Goal: Task Accomplishment & Management: Complete application form

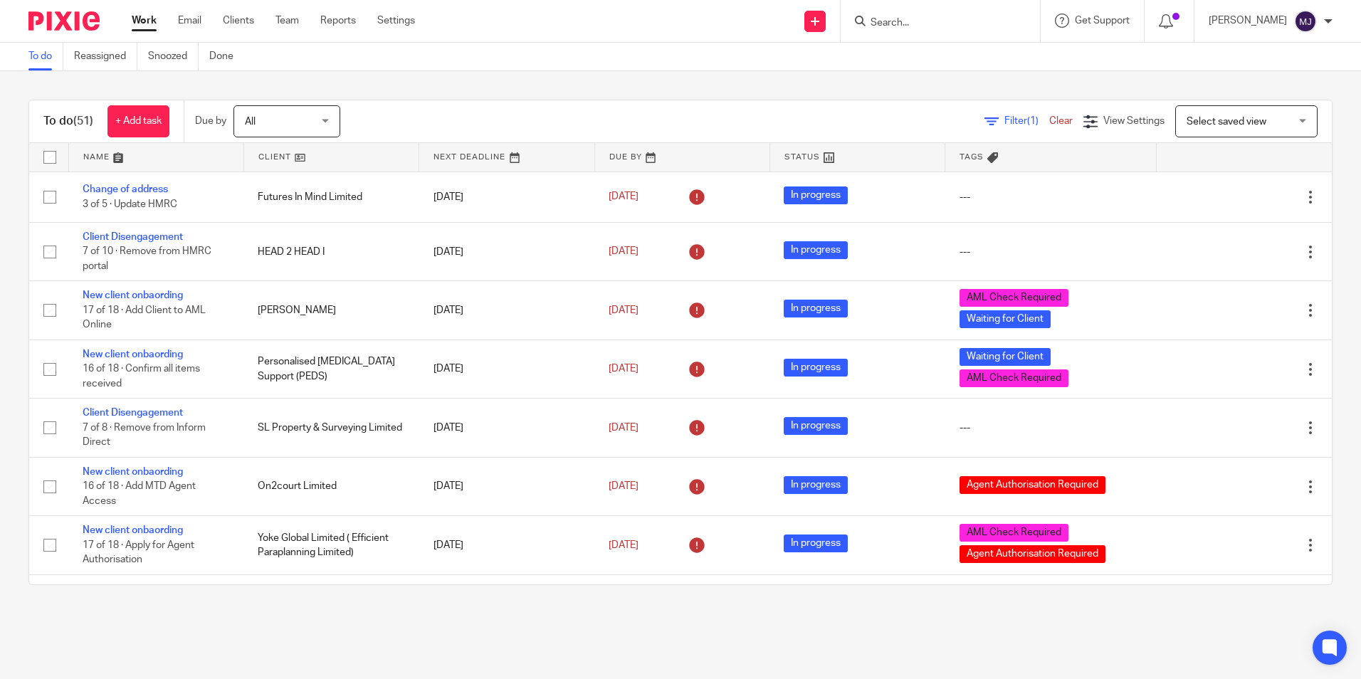
click at [916, 31] on div at bounding box center [940, 21] width 199 height 42
click at [918, 20] on input "Search" at bounding box center [933, 23] width 128 height 13
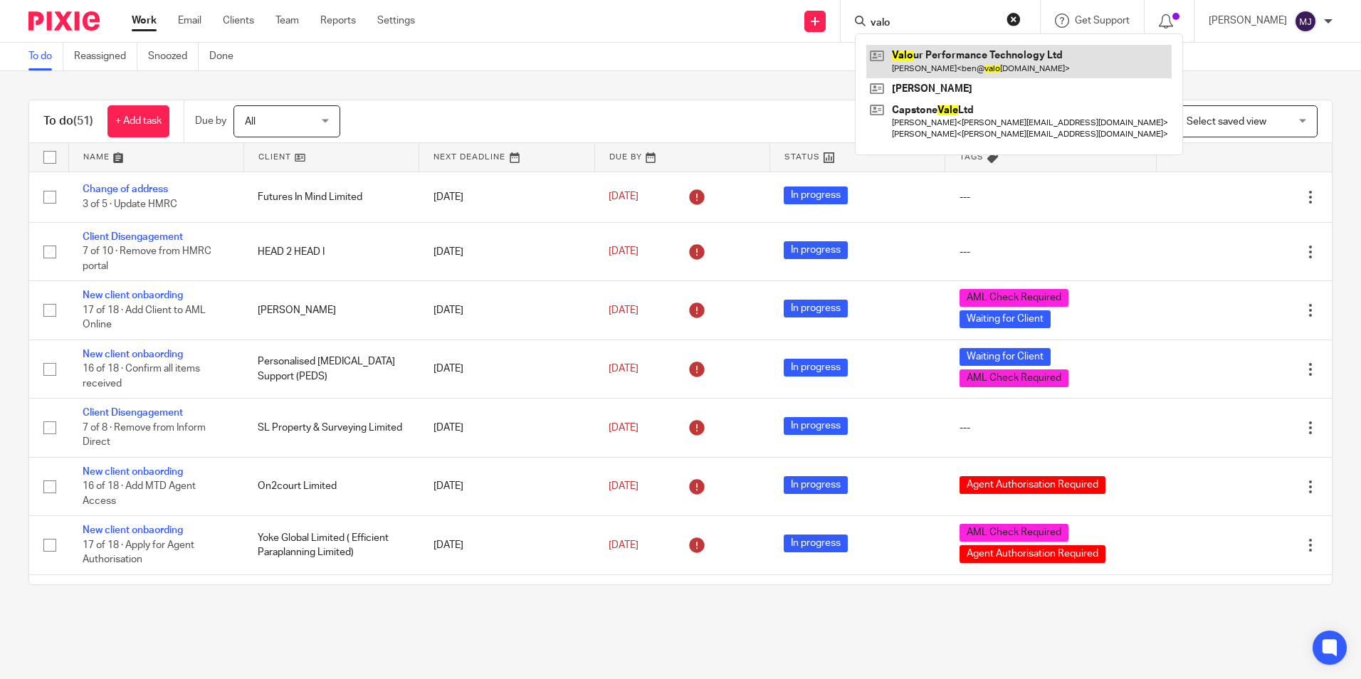
type input "valo"
click at [926, 51] on link at bounding box center [1018, 61] width 305 height 33
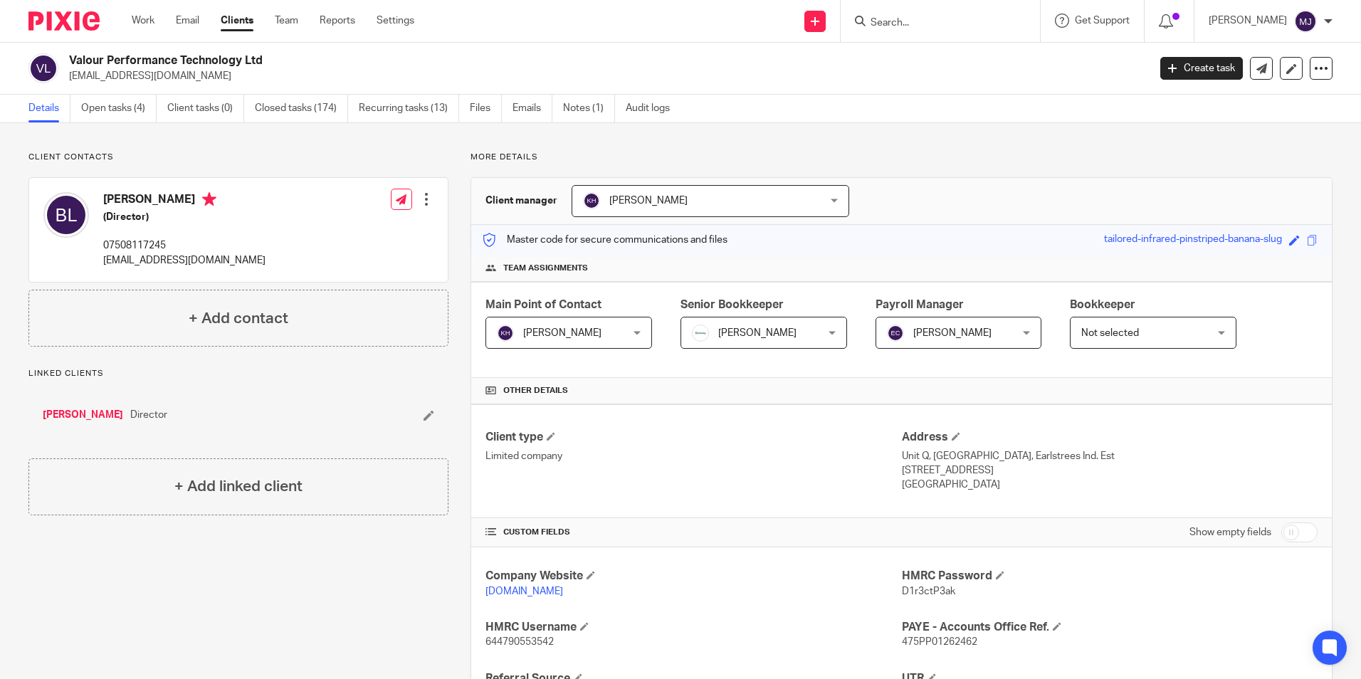
click at [427, 577] on div "Client contacts [PERSON_NAME] (Director) 07508117245 [EMAIL_ADDRESS][DOMAIN_NAM…" at bounding box center [227, 574] width 442 height 844
drag, startPoint x: 88, startPoint y: 75, endPoint x: 69, endPoint y: 75, distance: 19.2
click at [69, 75] on p "ben@valourracing.com" at bounding box center [604, 76] width 1070 height 14
copy p "ben@valourracing.com"
click at [533, 112] on link "Emails" at bounding box center [533, 109] width 40 height 28
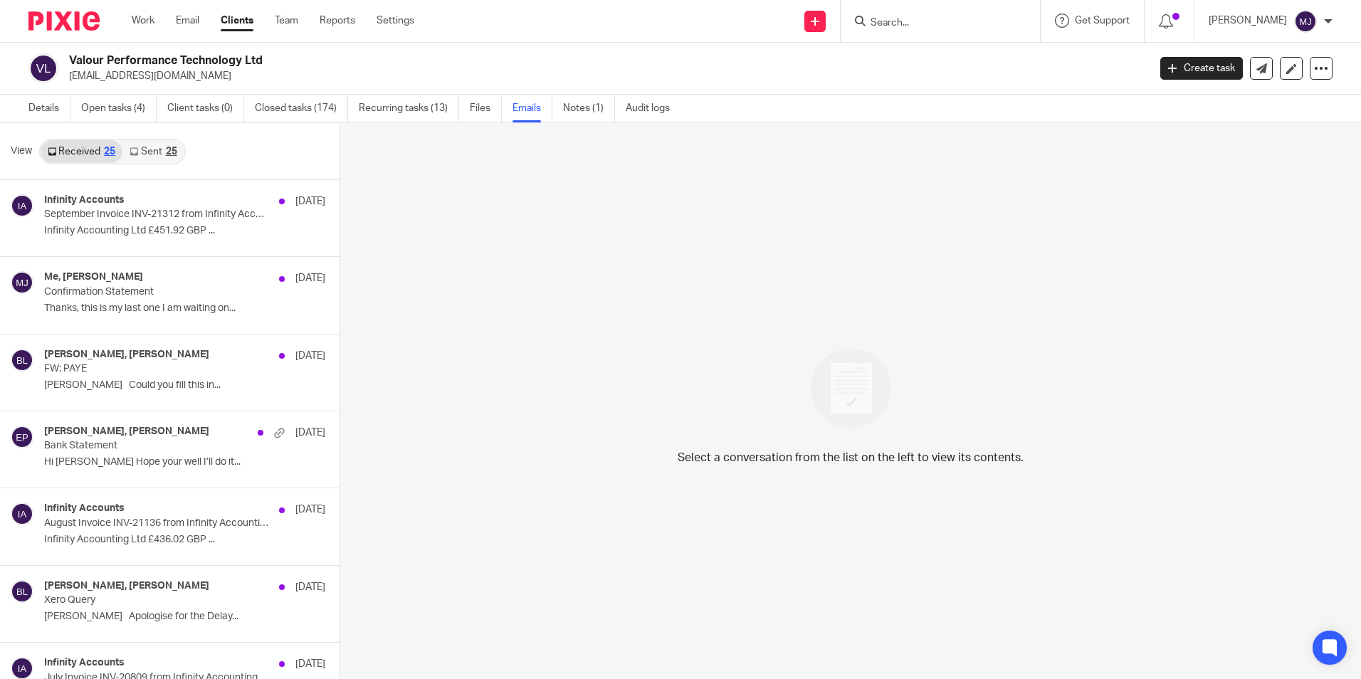
click at [137, 150] on icon at bounding box center [134, 151] width 9 height 9
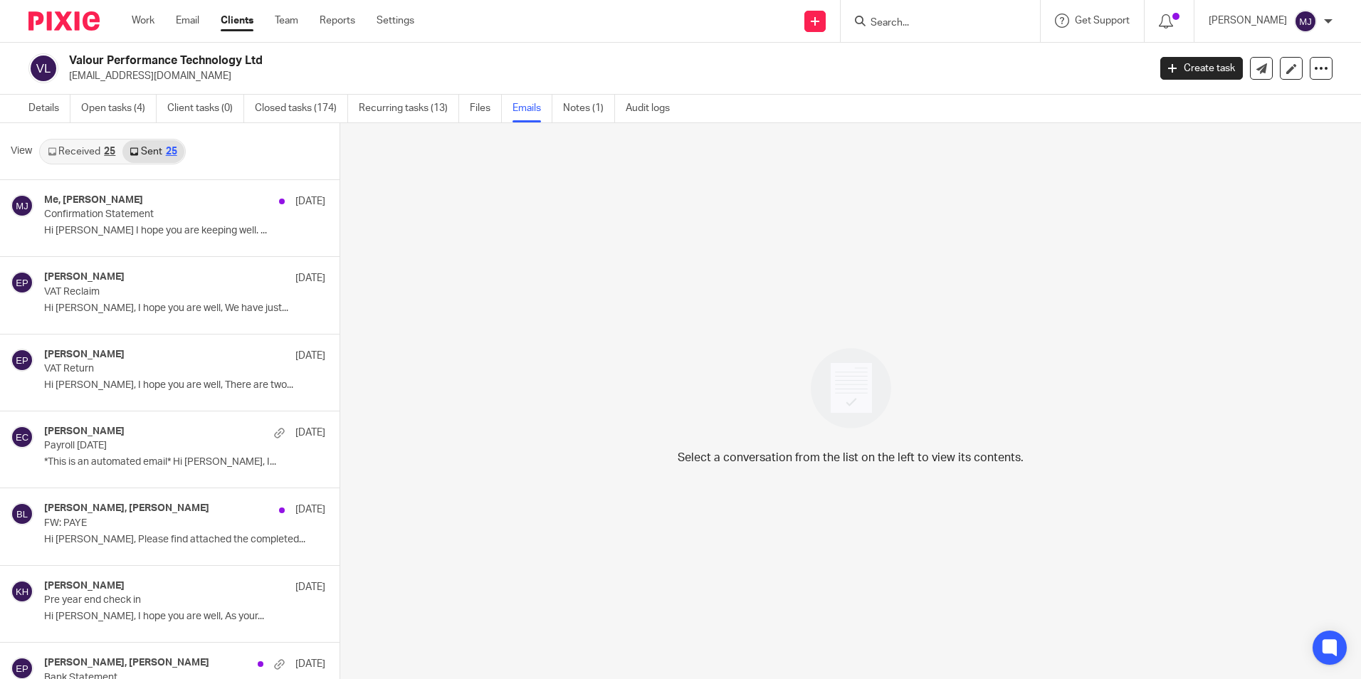
scroll to position [2, 0]
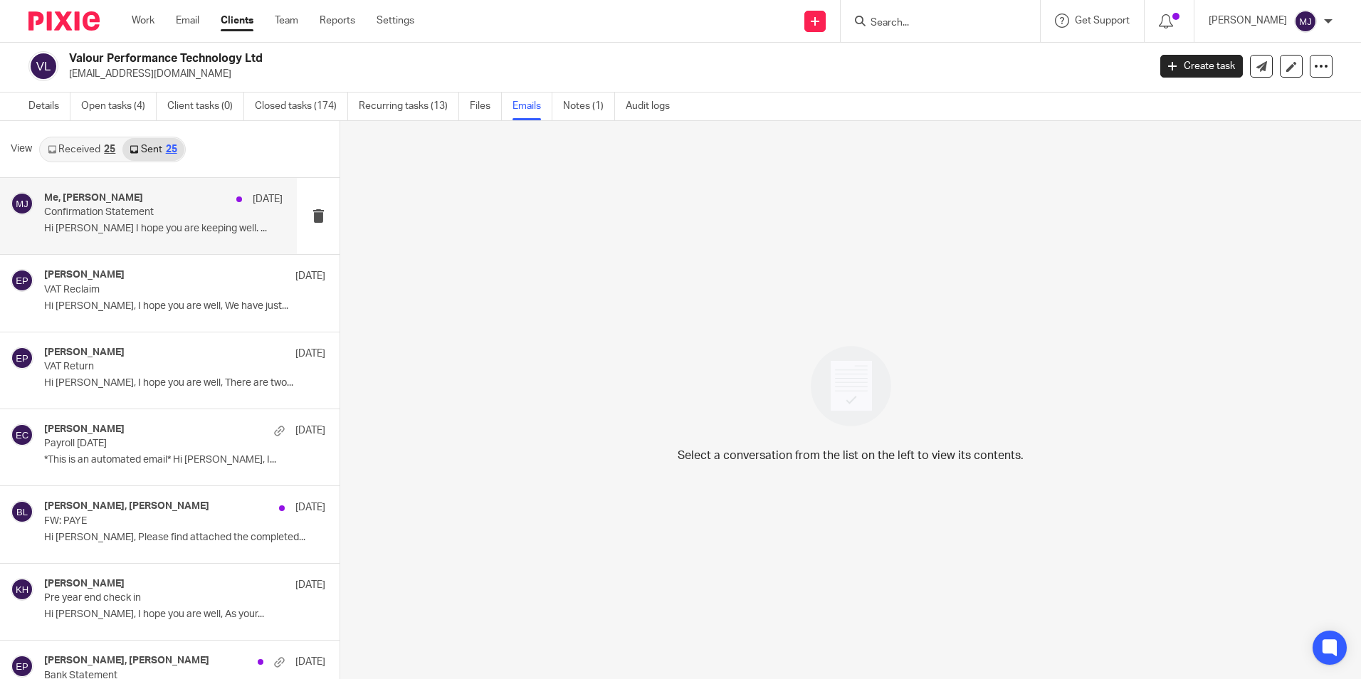
click at [169, 218] on p "Confirmation Statement" at bounding box center [139, 212] width 191 height 12
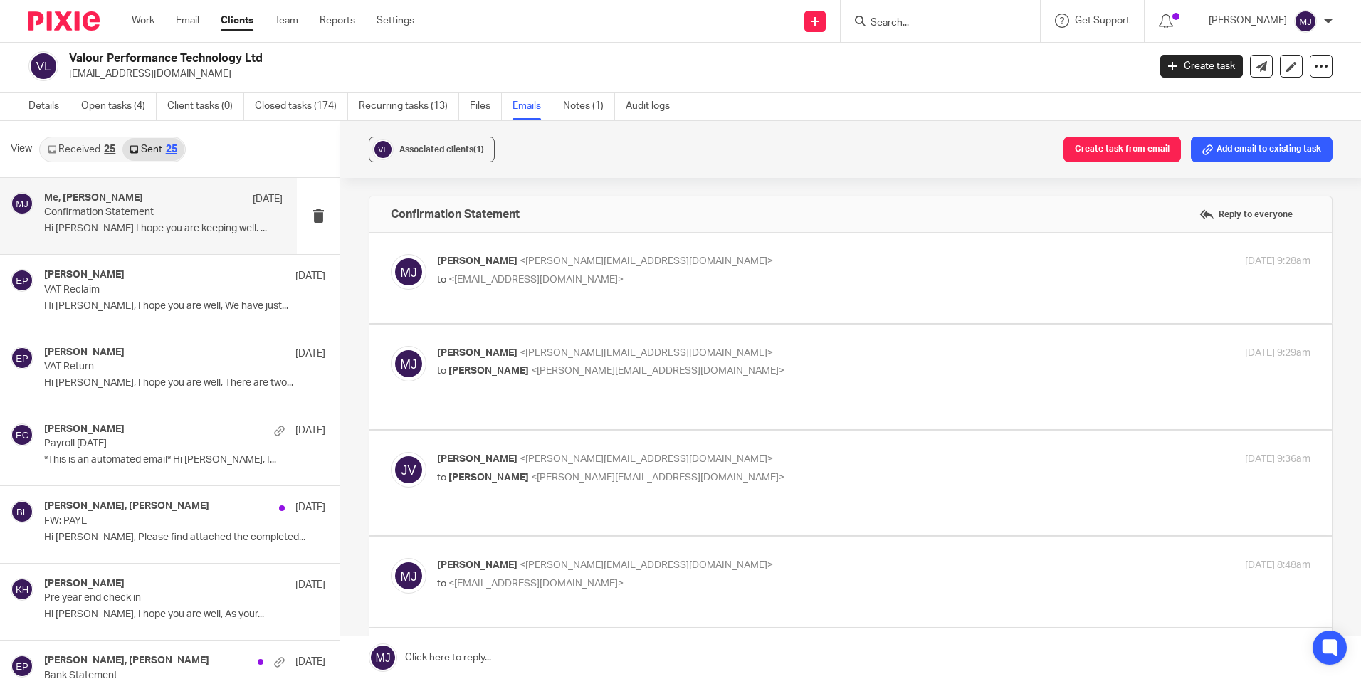
scroll to position [0, 0]
click at [79, 150] on link "Received 25" at bounding box center [82, 149] width 82 height 23
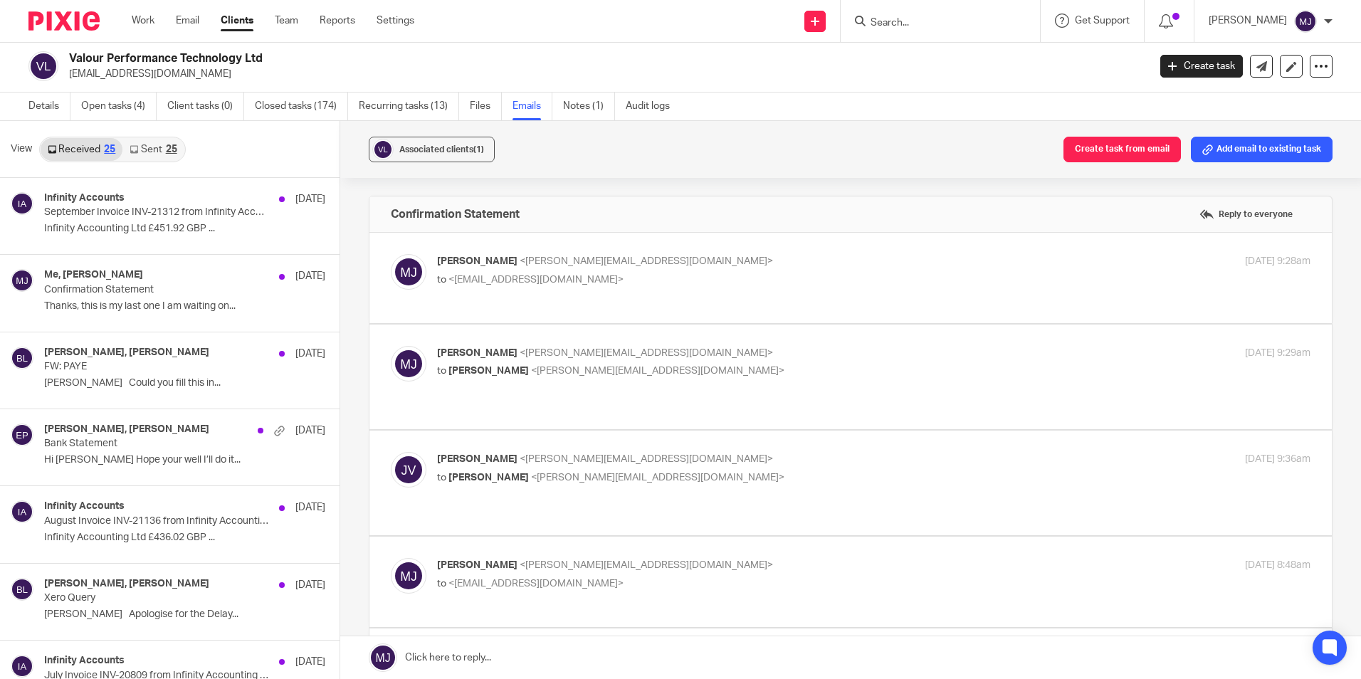
click at [840, 28] on div "Send new email Create task Add client" at bounding box center [815, 21] width 51 height 42
click at [826, 27] on link at bounding box center [814, 21] width 21 height 21
click at [833, 87] on link "Create task" at bounding box center [829, 87] width 88 height 21
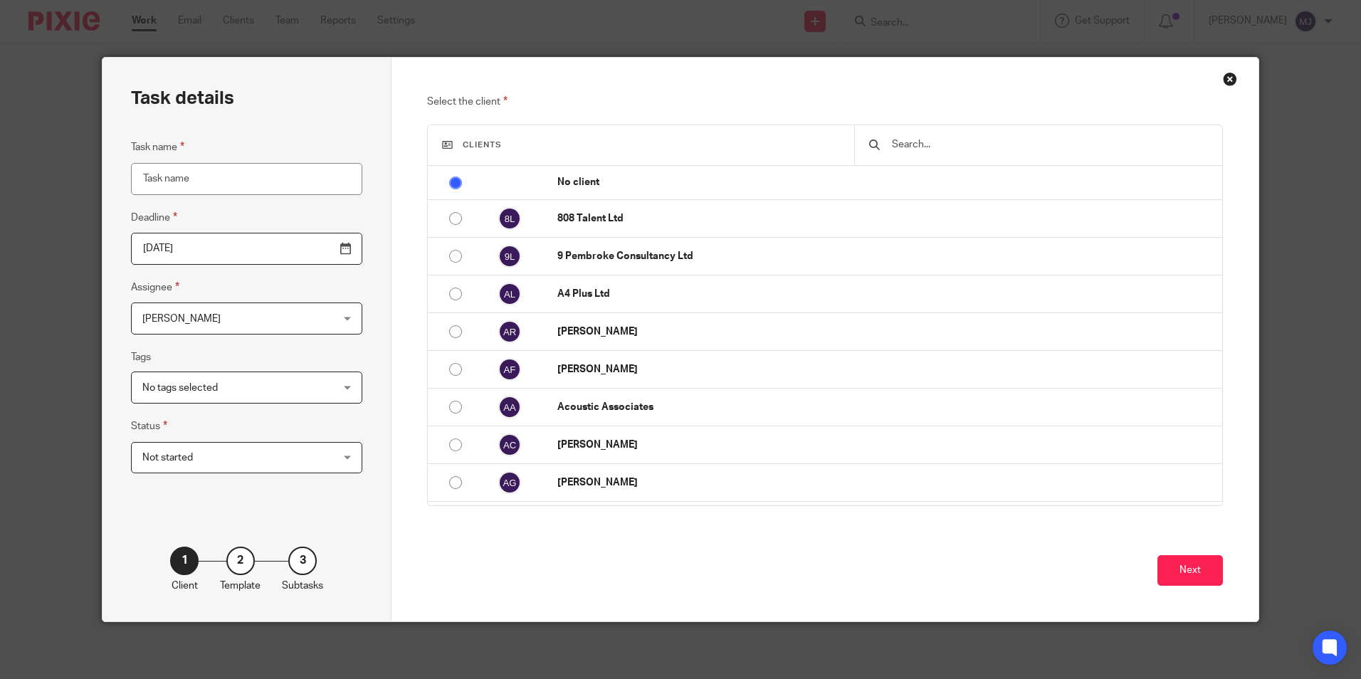
click at [999, 150] on input "text" at bounding box center [1049, 145] width 317 height 16
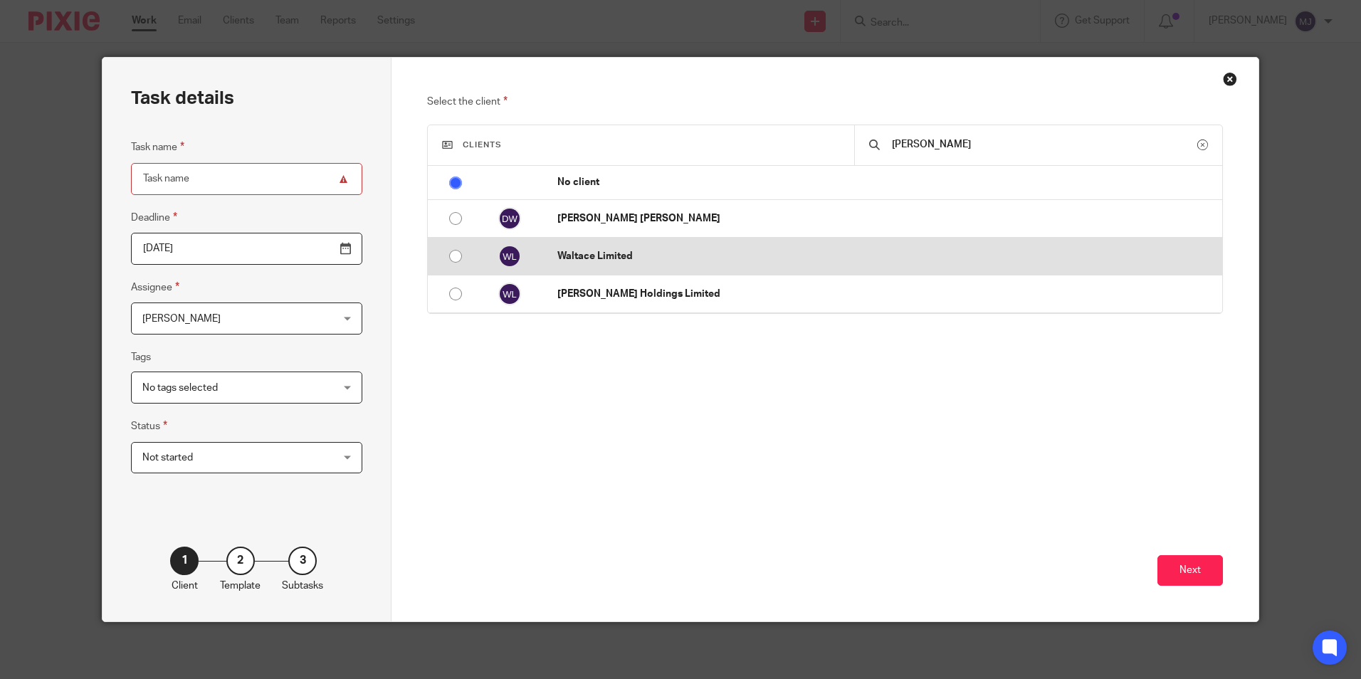
type input "walt"
click at [761, 260] on p "Waltace Limited" at bounding box center [886, 256] width 658 height 14
radio input "false"
radio input "true"
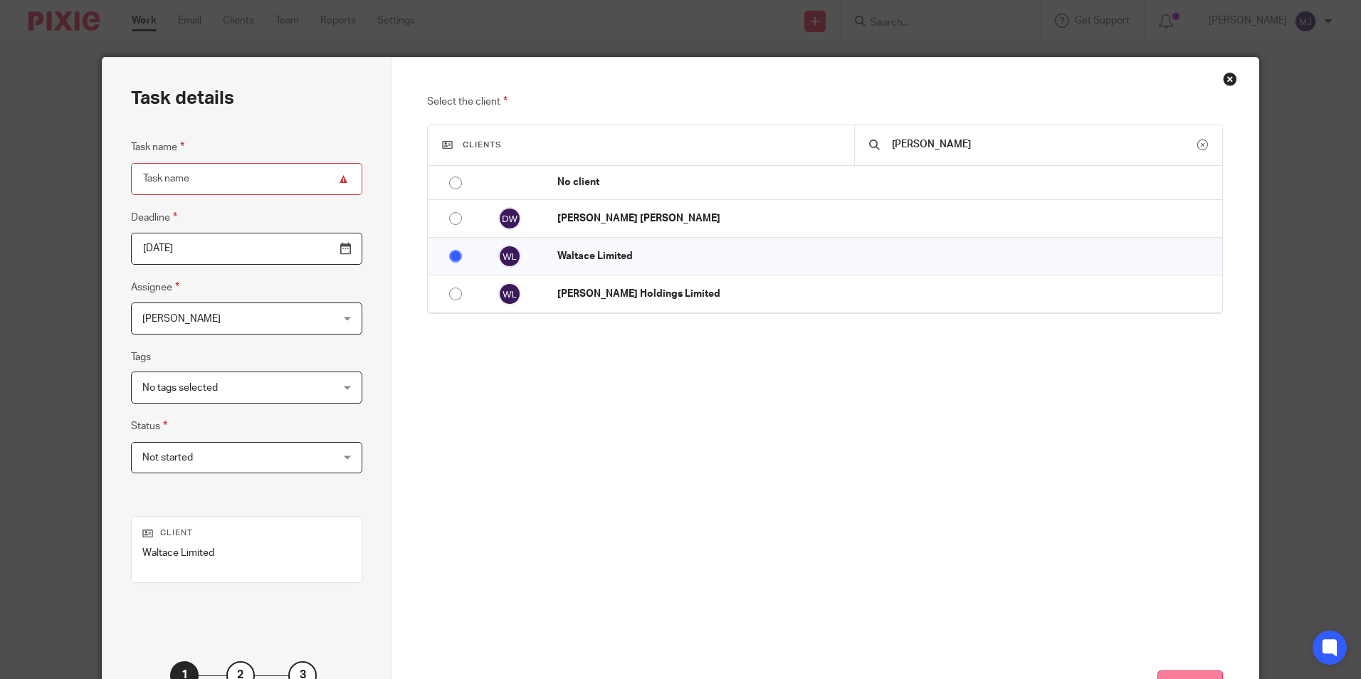
click at [1185, 676] on button "Next" at bounding box center [1190, 686] width 65 height 31
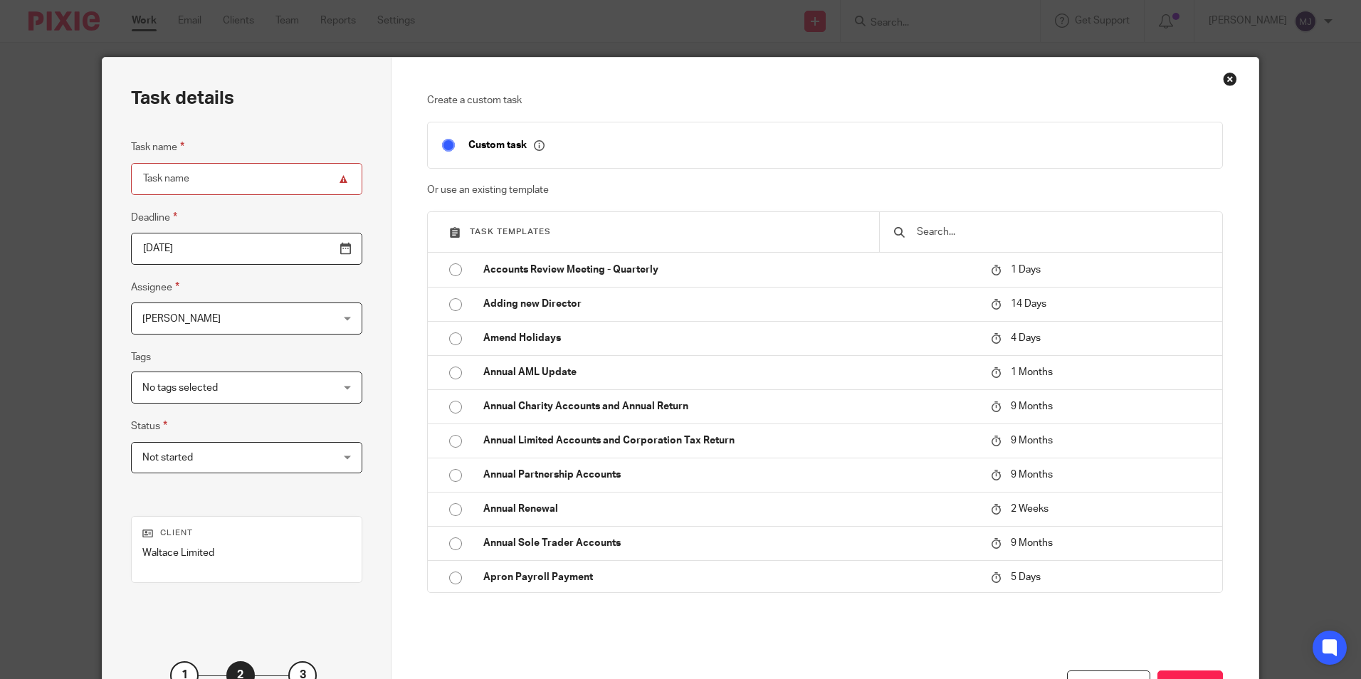
click at [938, 234] on input "text" at bounding box center [1062, 232] width 293 height 16
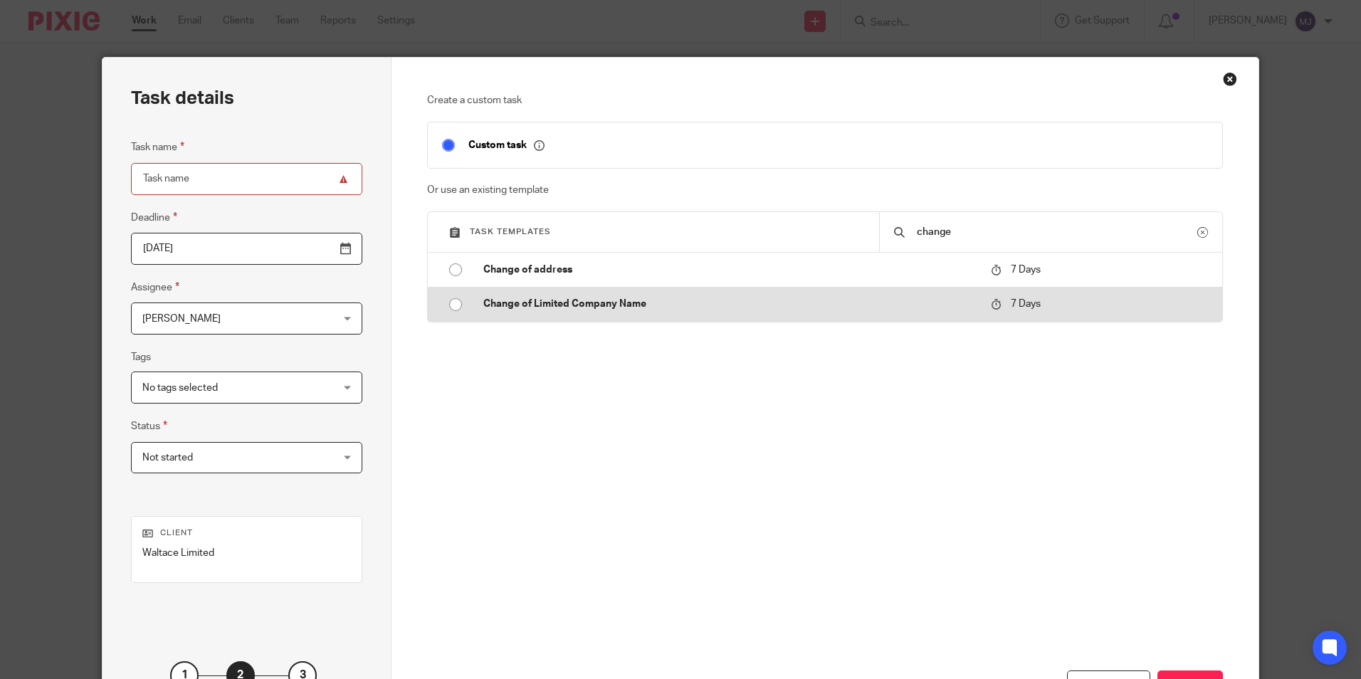
type input "change"
click at [795, 309] on p "Change of Limited Company Name" at bounding box center [729, 304] width 493 height 14
type input "2025-09-22"
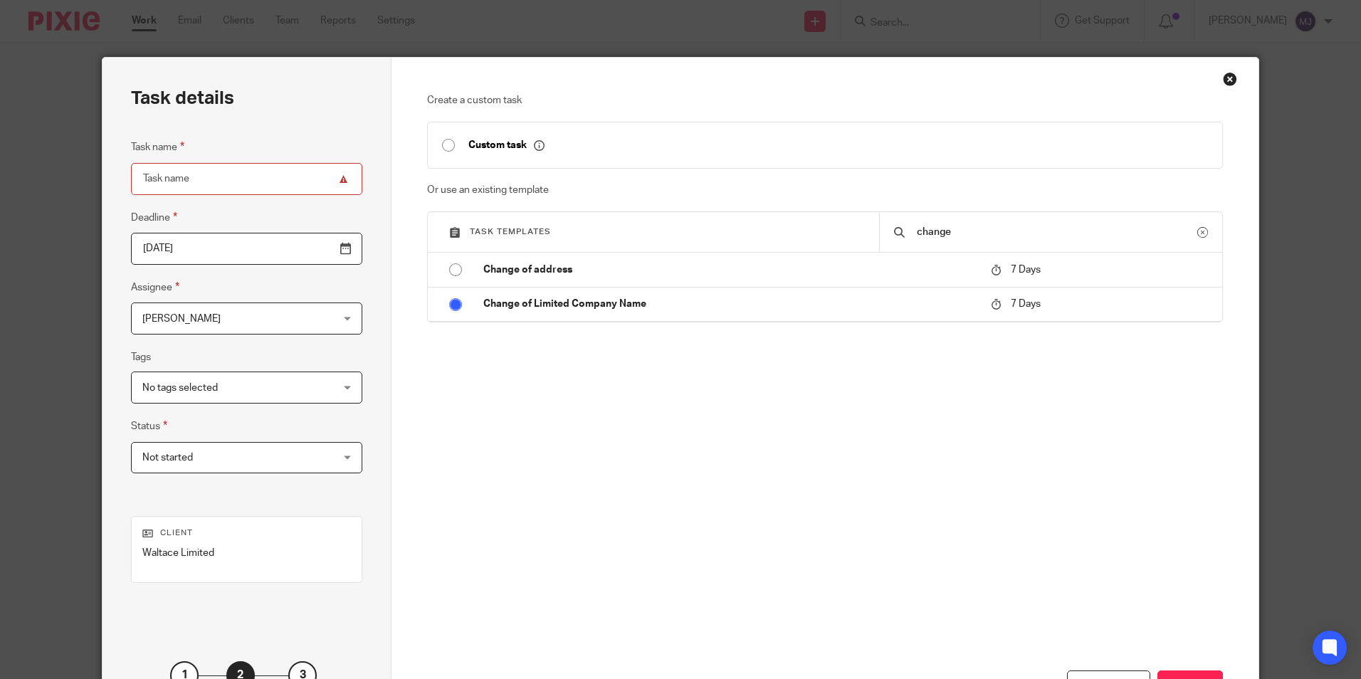
type input "Change of Limited Company Name"
checkbox input "false"
radio input "true"
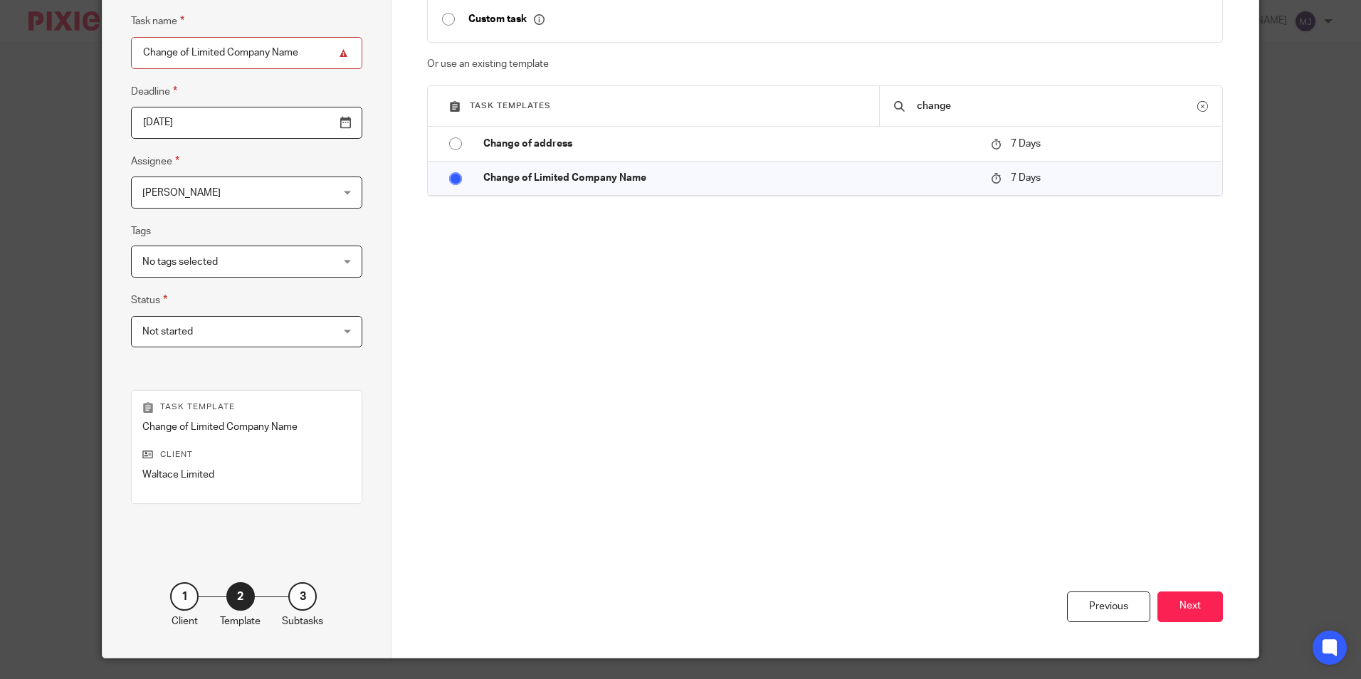
scroll to position [162, 0]
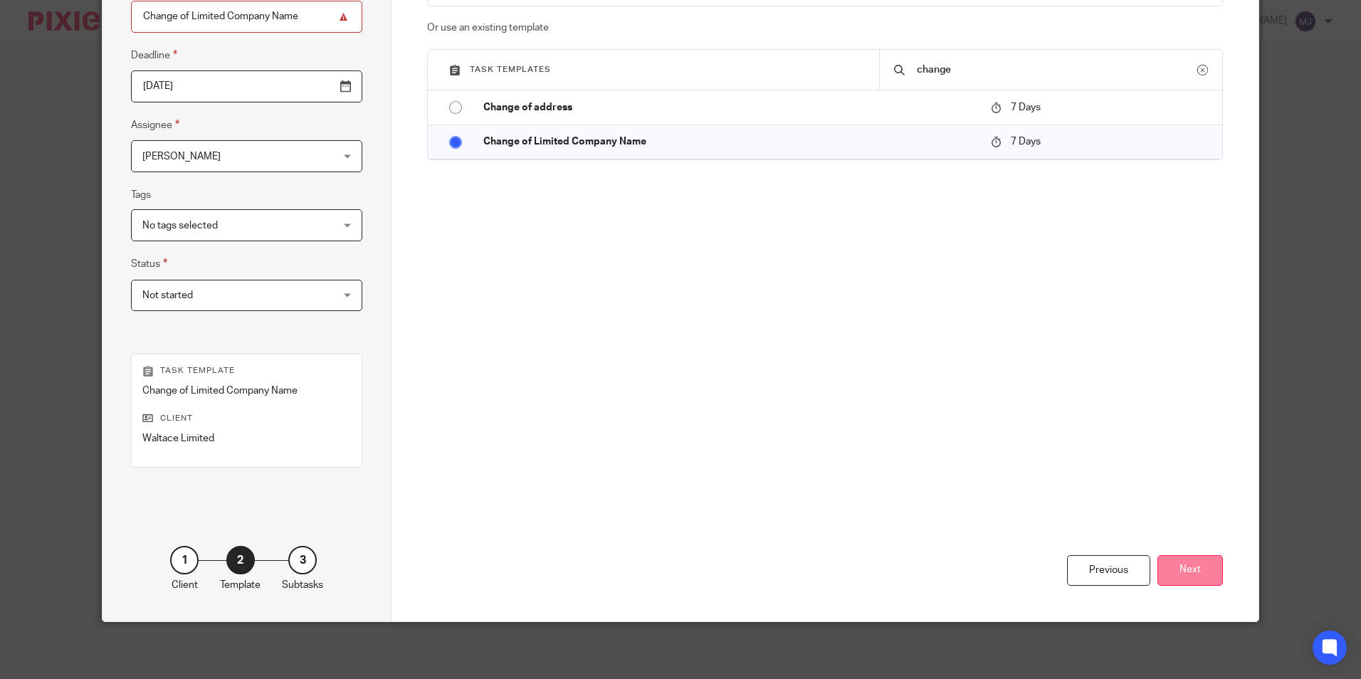
click at [1188, 572] on button "Next" at bounding box center [1190, 570] width 65 height 31
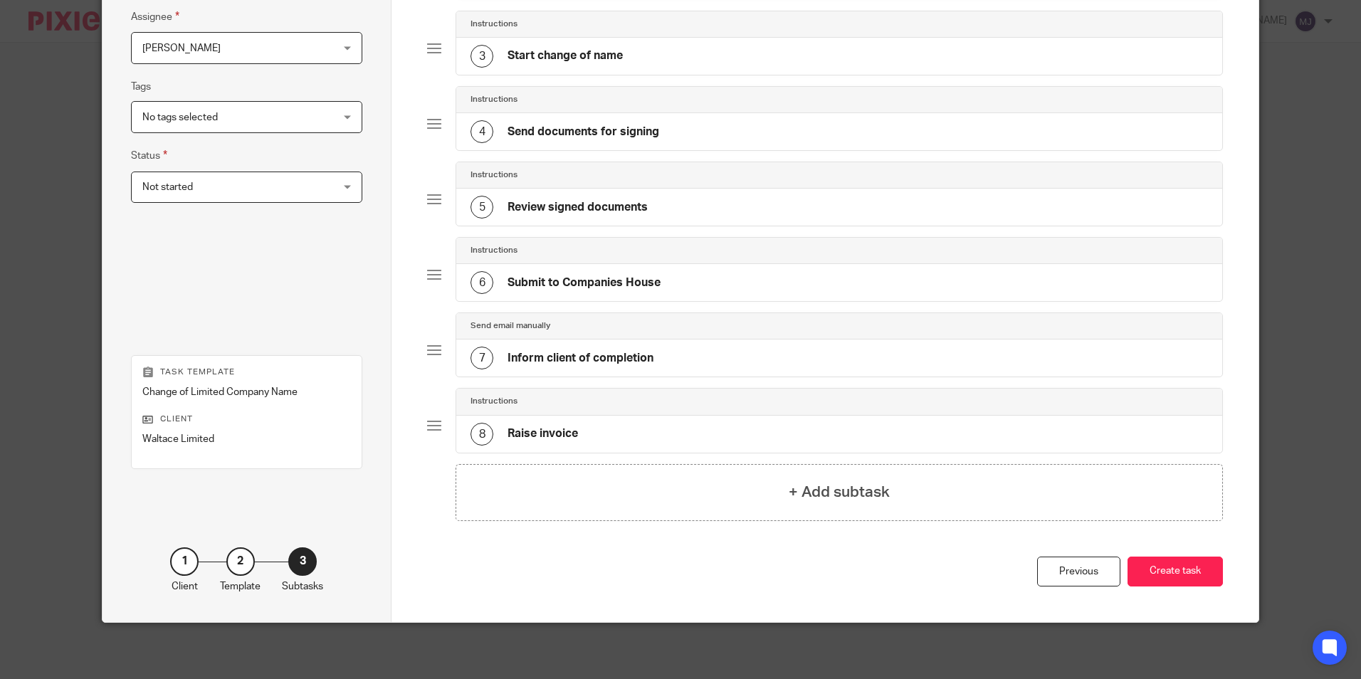
scroll to position [271, 0]
click at [1188, 577] on button "Create task" at bounding box center [1175, 571] width 95 height 31
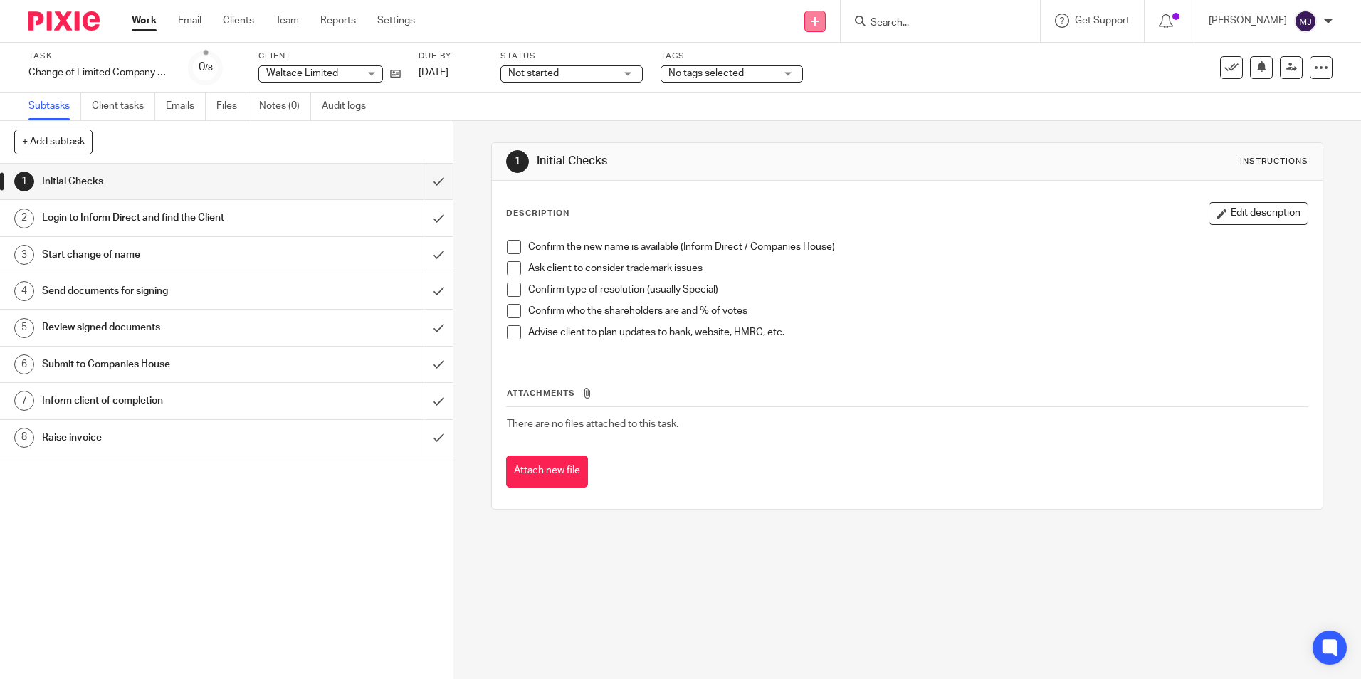
click at [826, 24] on link at bounding box center [814, 21] width 21 height 21
click at [842, 87] on link "Create task" at bounding box center [829, 87] width 88 height 21
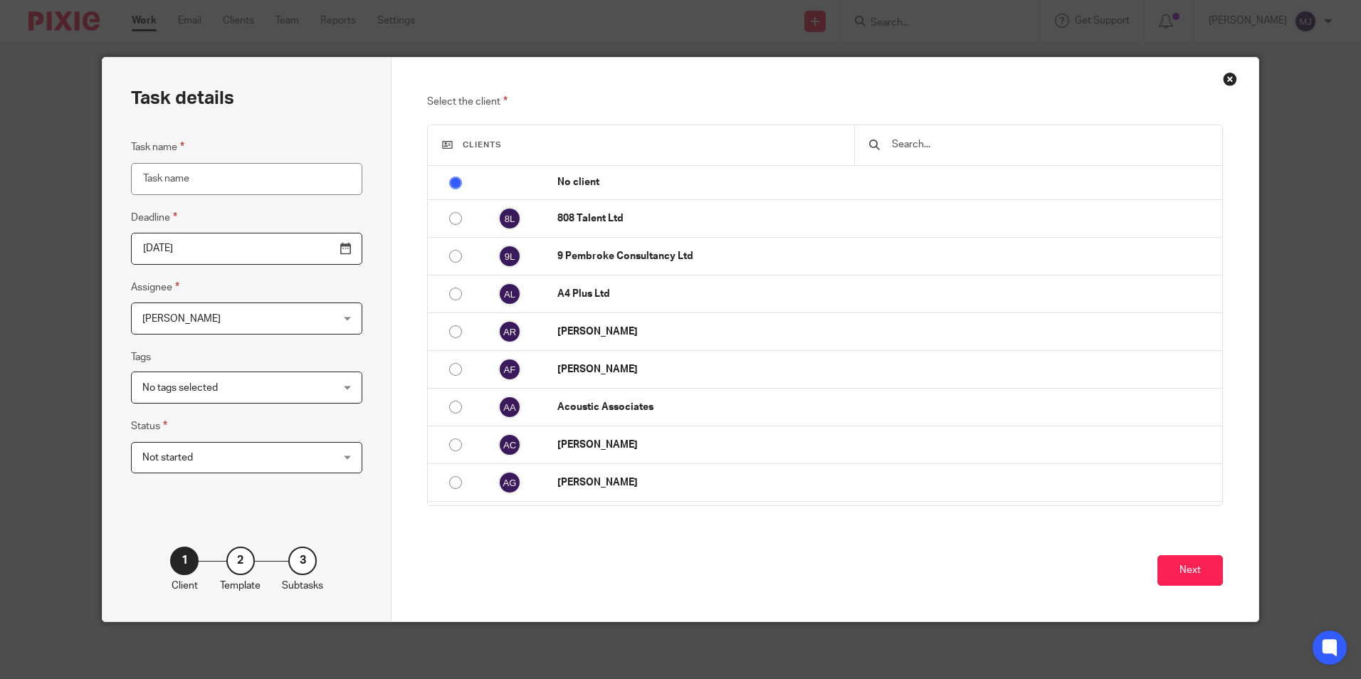
click at [953, 146] on input "text" at bounding box center [1049, 145] width 317 height 16
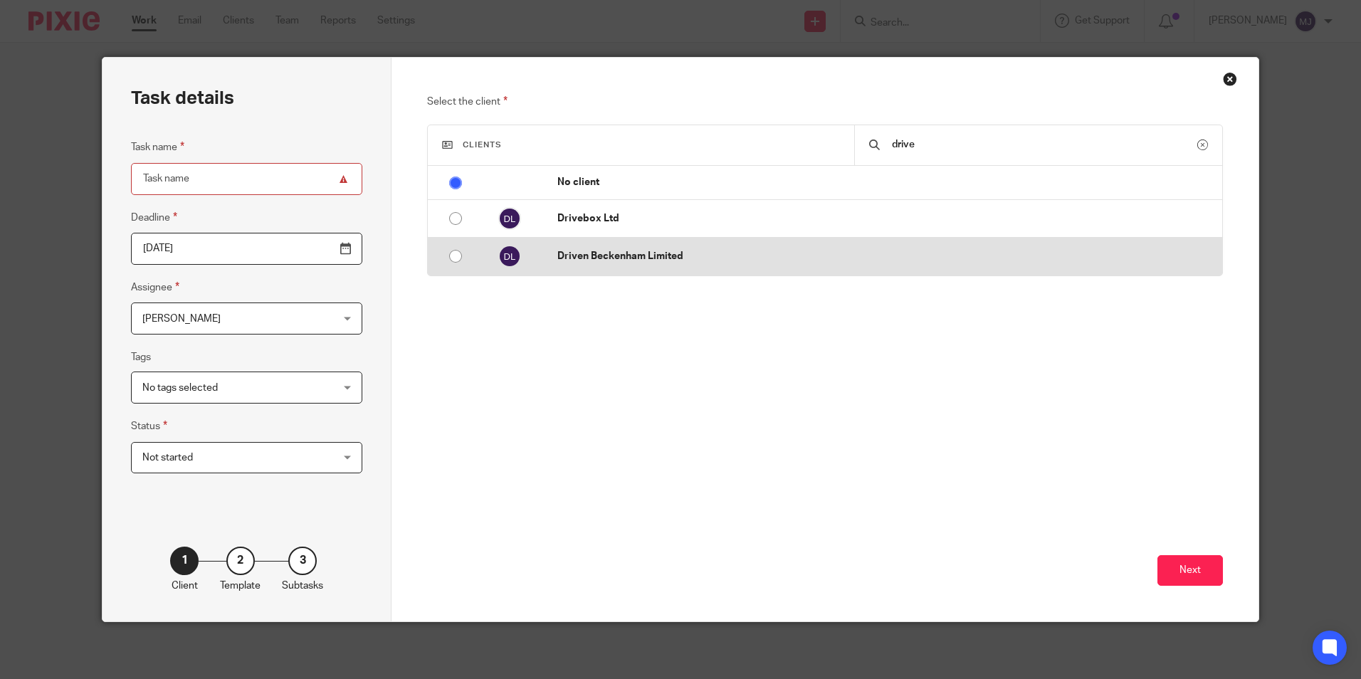
type input "drive"
click at [814, 255] on p "Driven Beckenham Limited" at bounding box center [886, 256] width 658 height 14
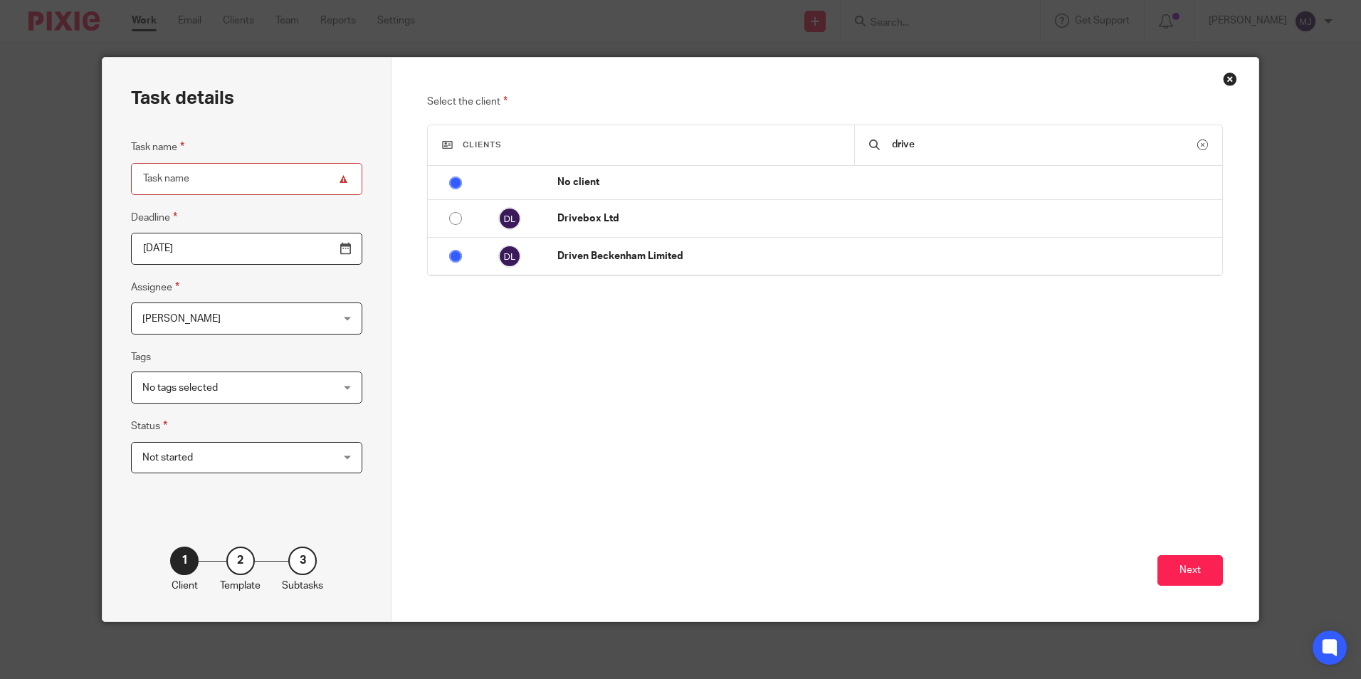
radio input "false"
radio input "true"
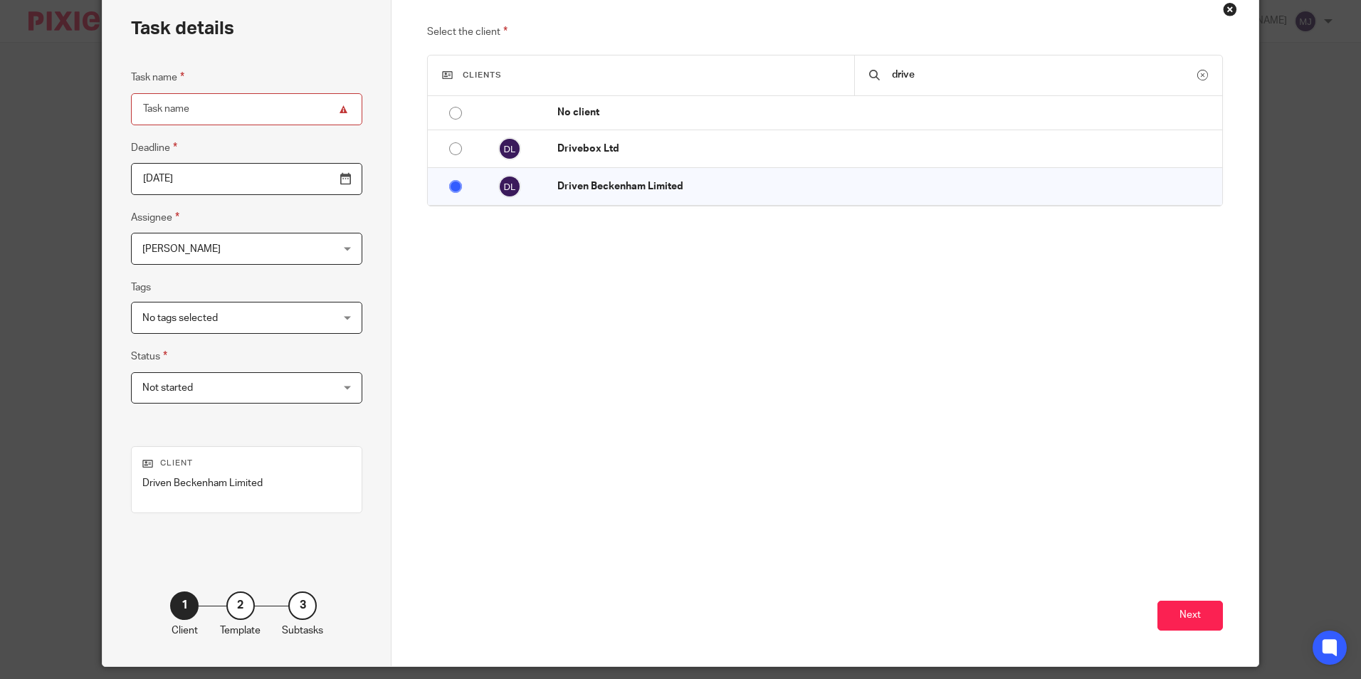
scroll to position [71, 0]
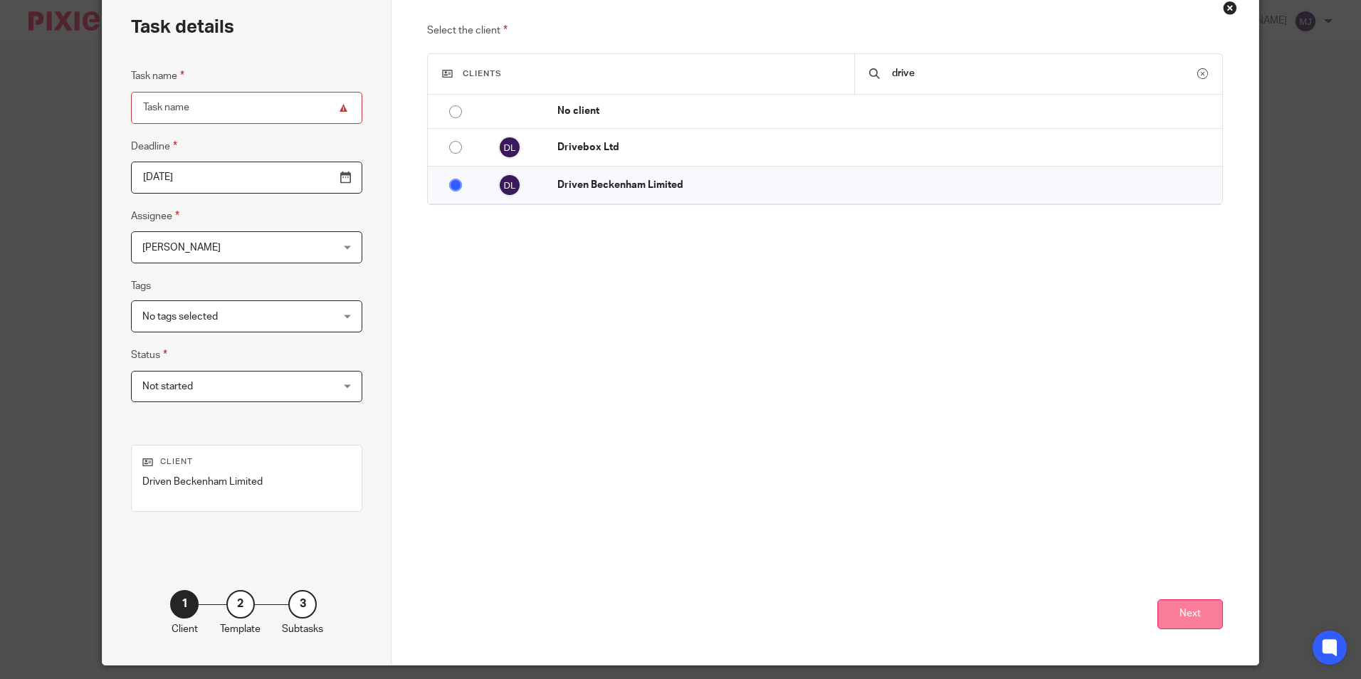
click at [1173, 604] on button "Next" at bounding box center [1190, 614] width 65 height 31
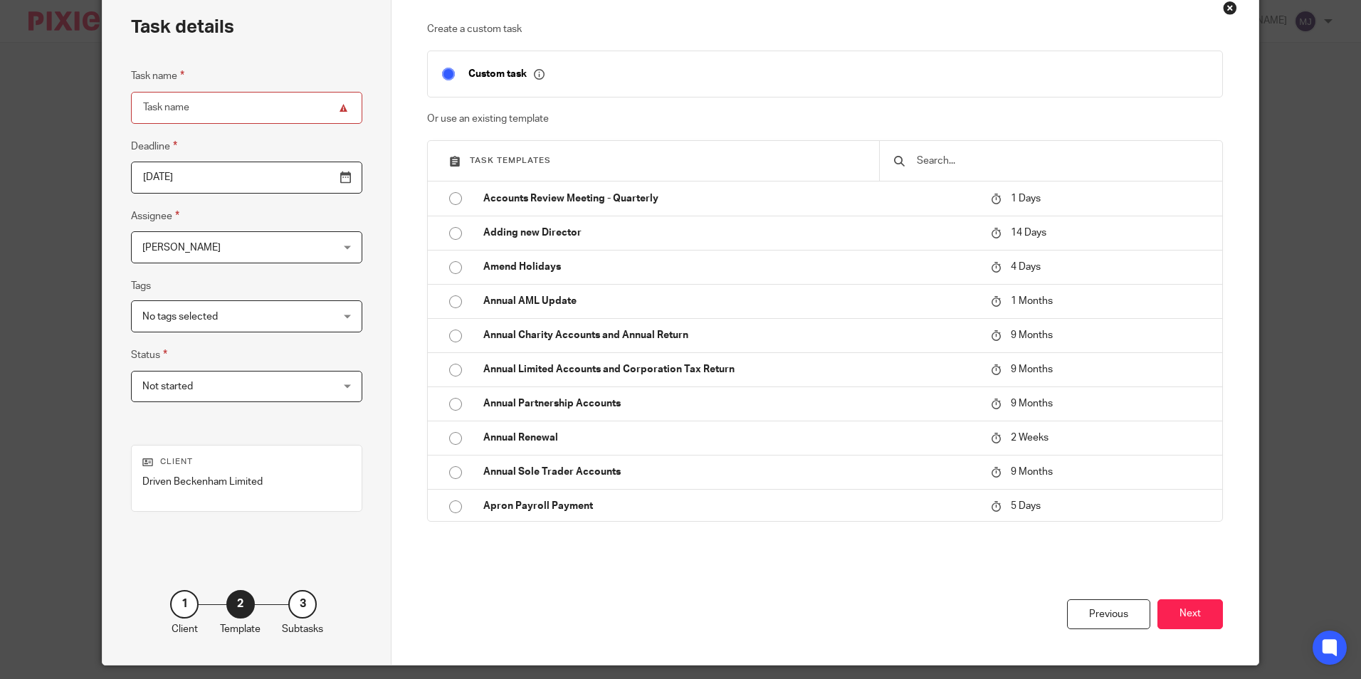
click at [933, 162] on input "text" at bounding box center [1062, 161] width 293 height 16
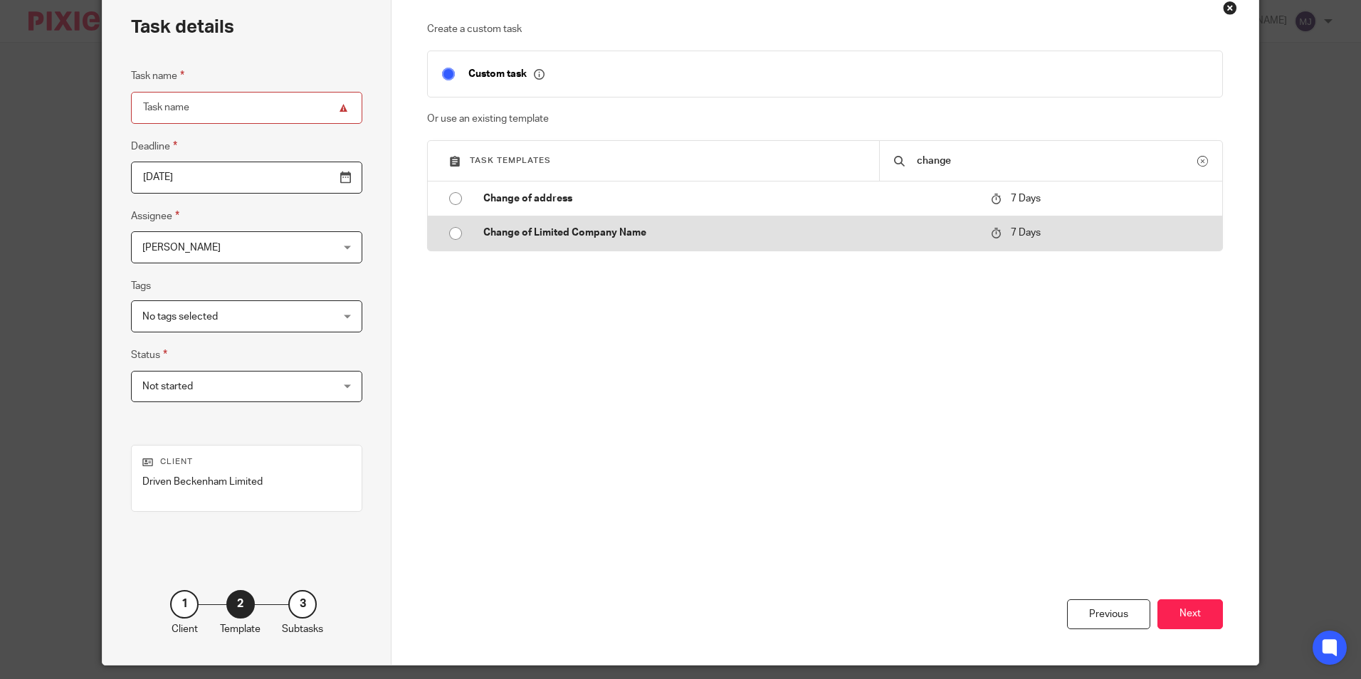
type input "change"
click at [629, 240] on p "Change of Limited Company Name" at bounding box center [729, 233] width 493 height 14
type input "2025-09-22"
type input "Change of Limited Company Name"
checkbox input "false"
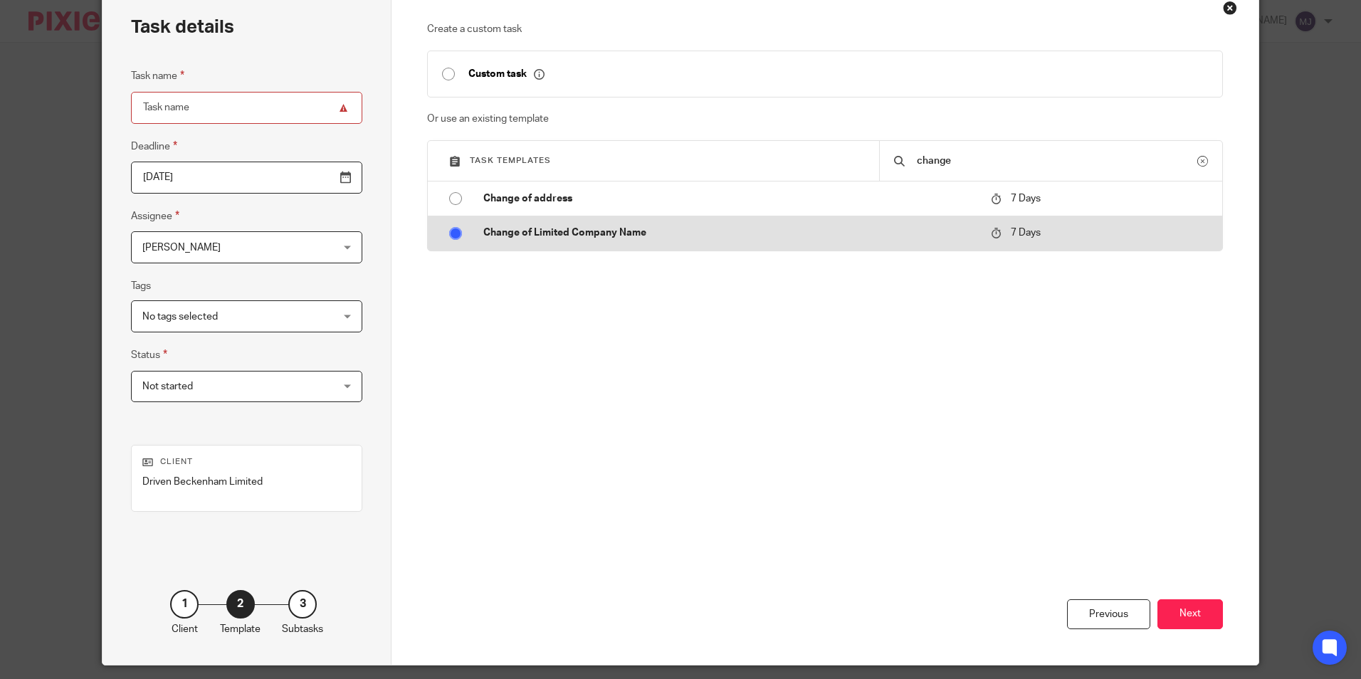
radio input "true"
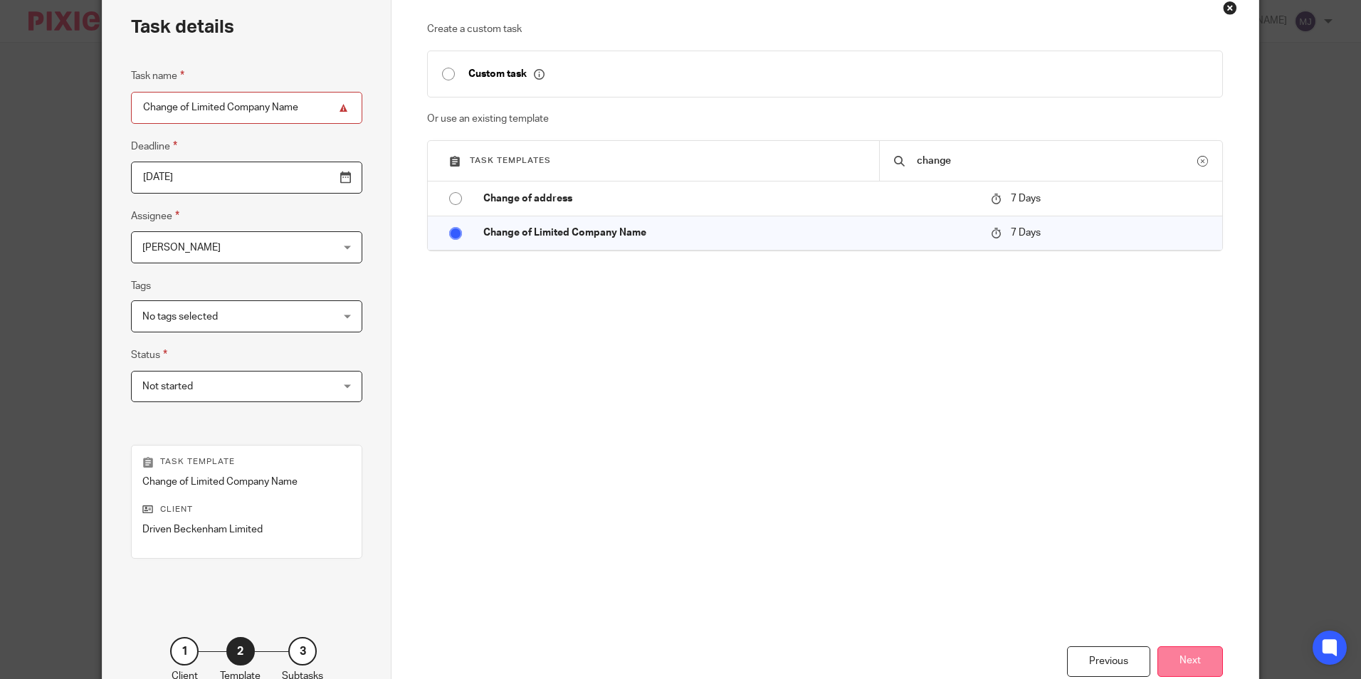
click at [1201, 651] on button "Next" at bounding box center [1190, 661] width 65 height 31
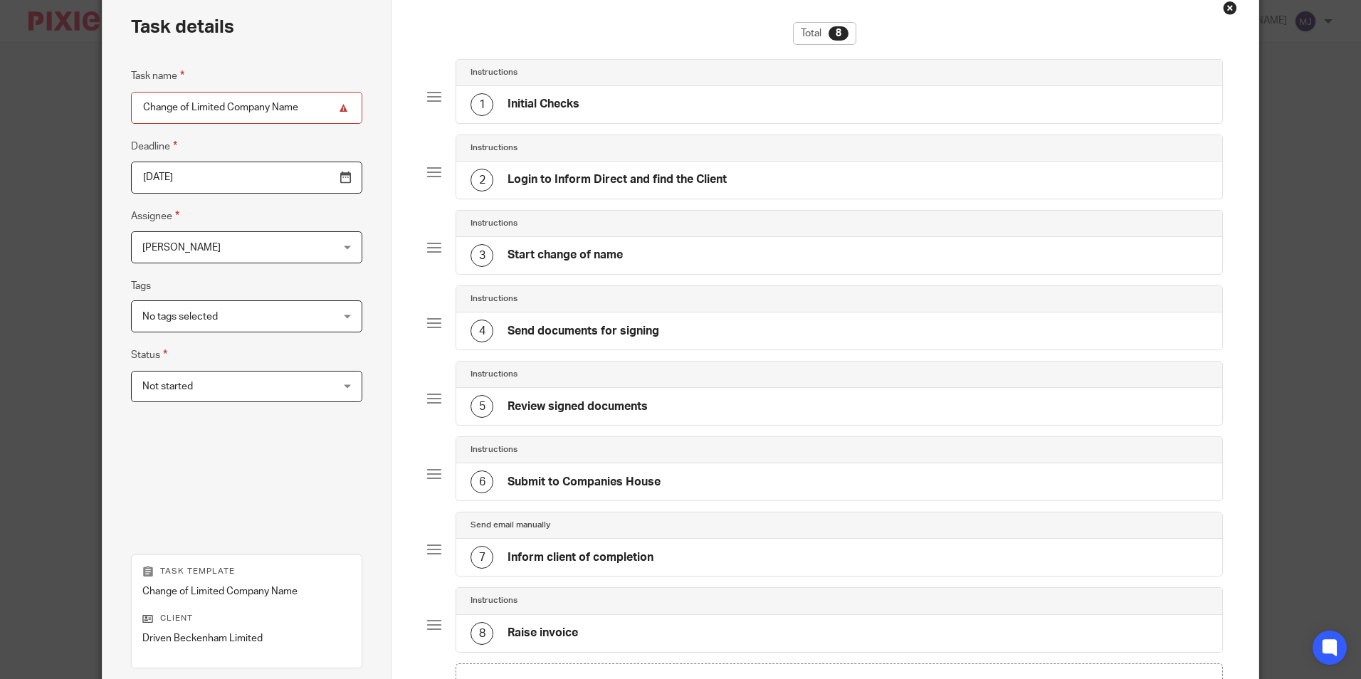
scroll to position [271, 0]
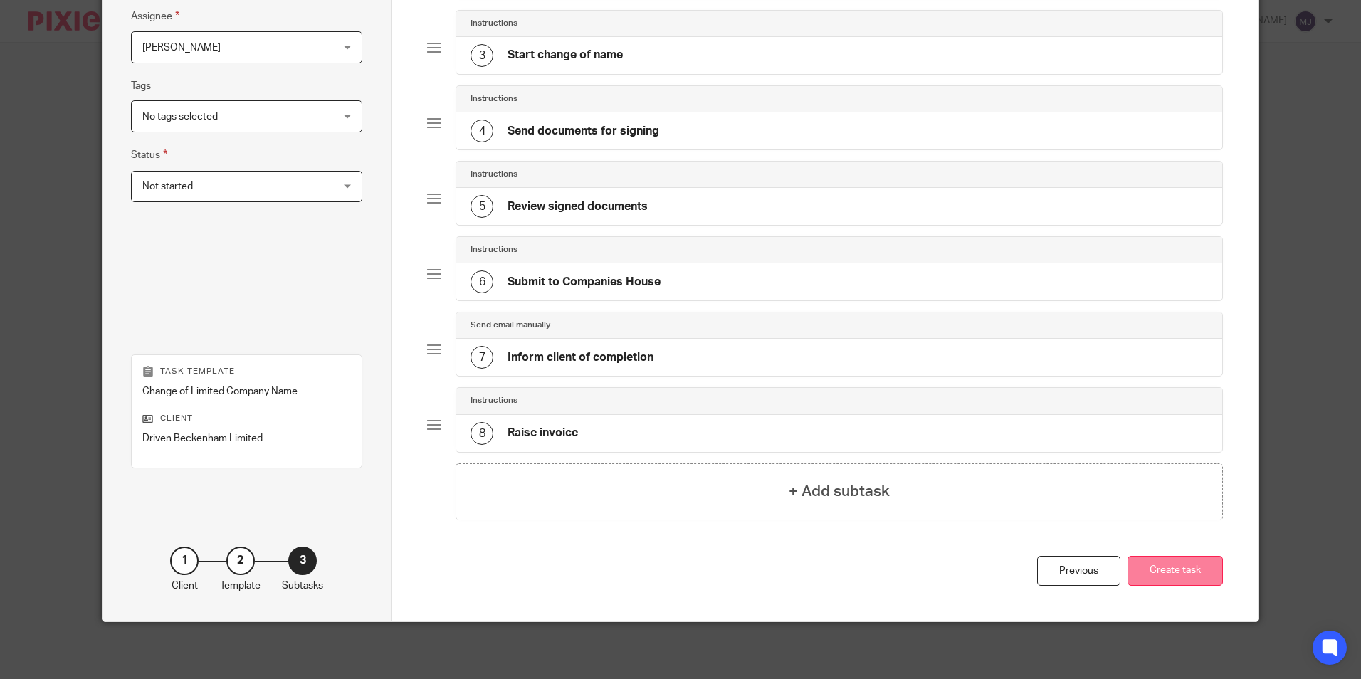
click at [1163, 569] on button "Create task" at bounding box center [1175, 571] width 95 height 31
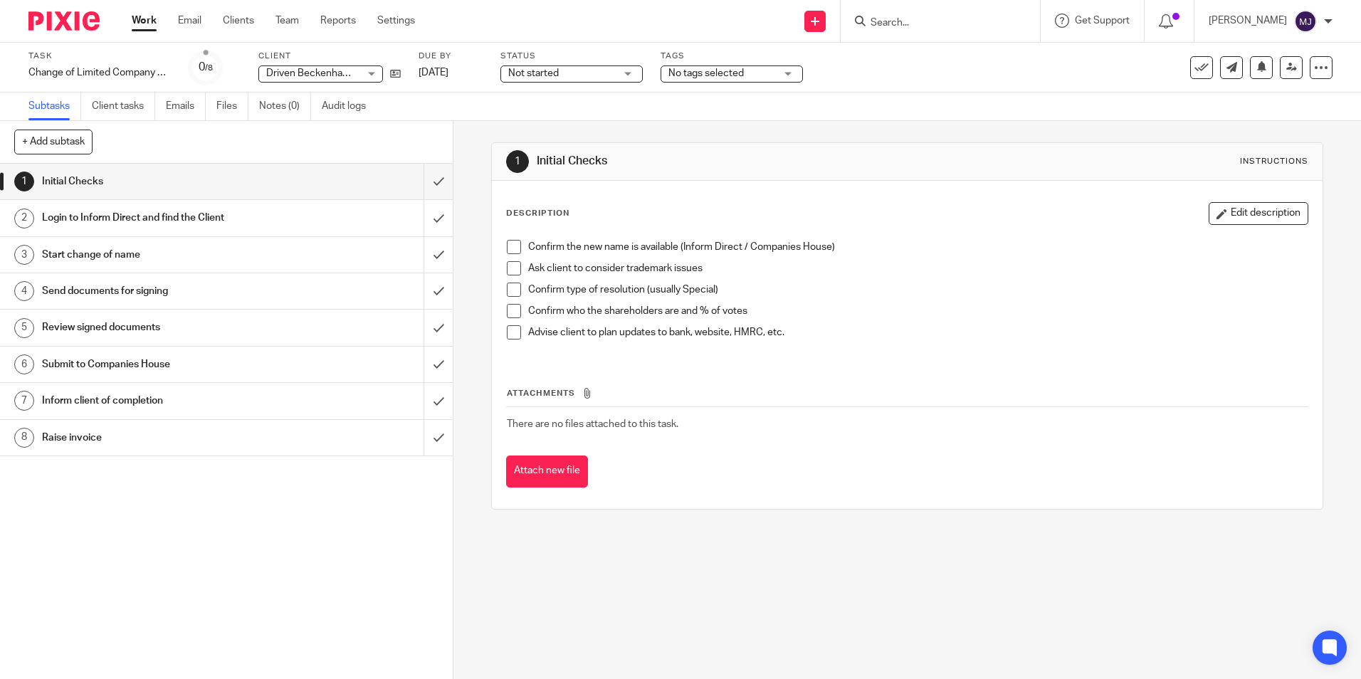
click at [100, 25] on link at bounding box center [65, 20] width 75 height 19
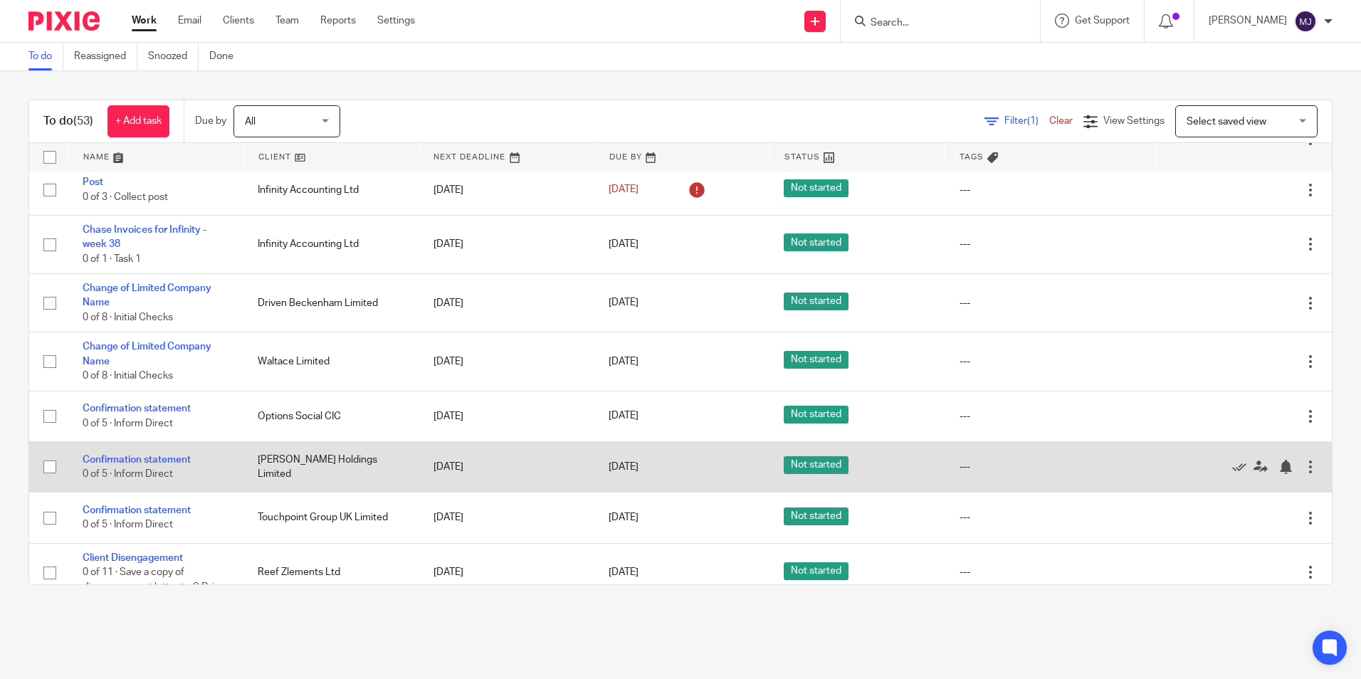
scroll to position [2240, 0]
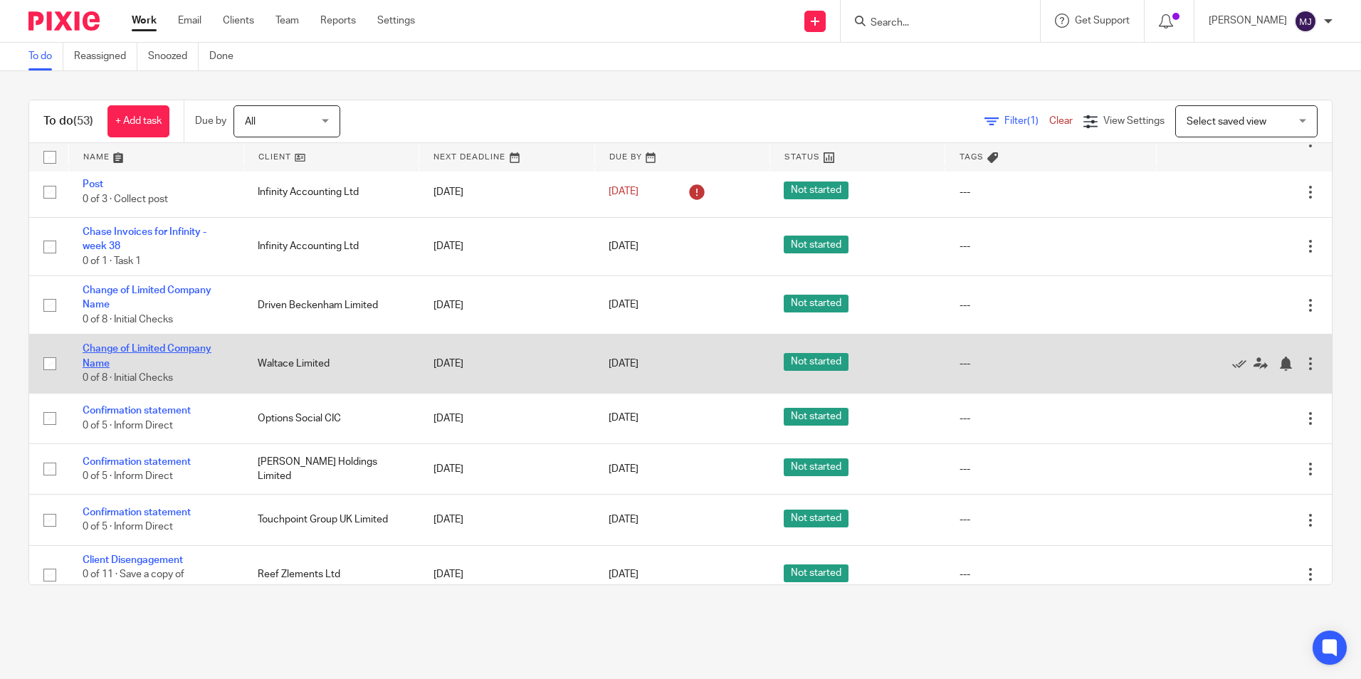
click at [147, 346] on link "Change of Limited Company Name" at bounding box center [147, 356] width 129 height 24
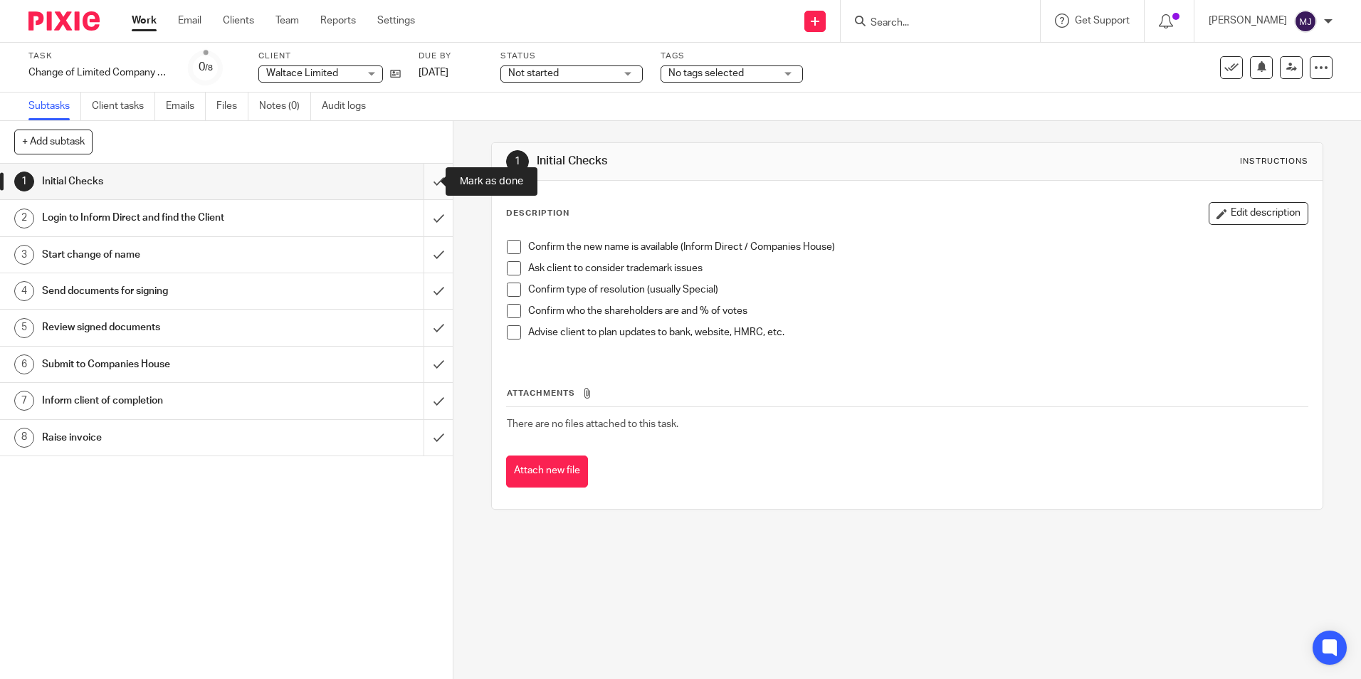
click at [426, 181] on input "submit" at bounding box center [226, 182] width 453 height 36
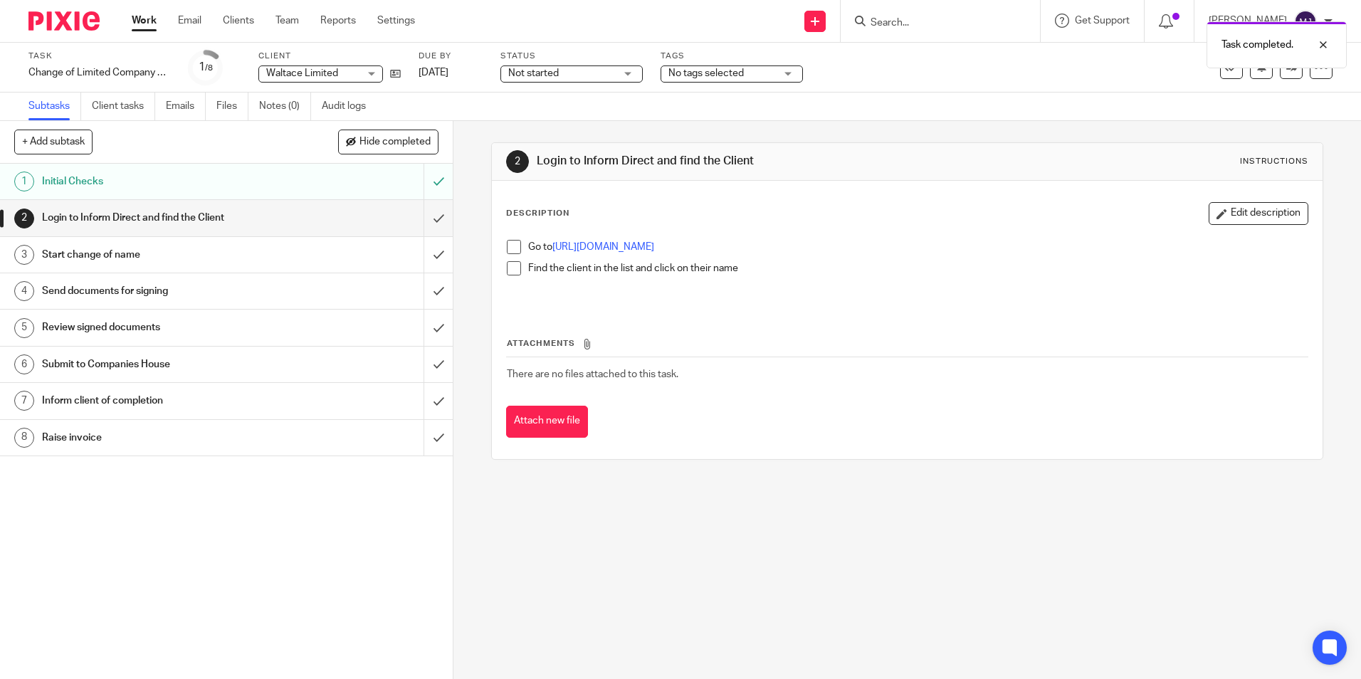
click at [189, 177] on h1 "Initial Checks" at bounding box center [164, 181] width 245 height 21
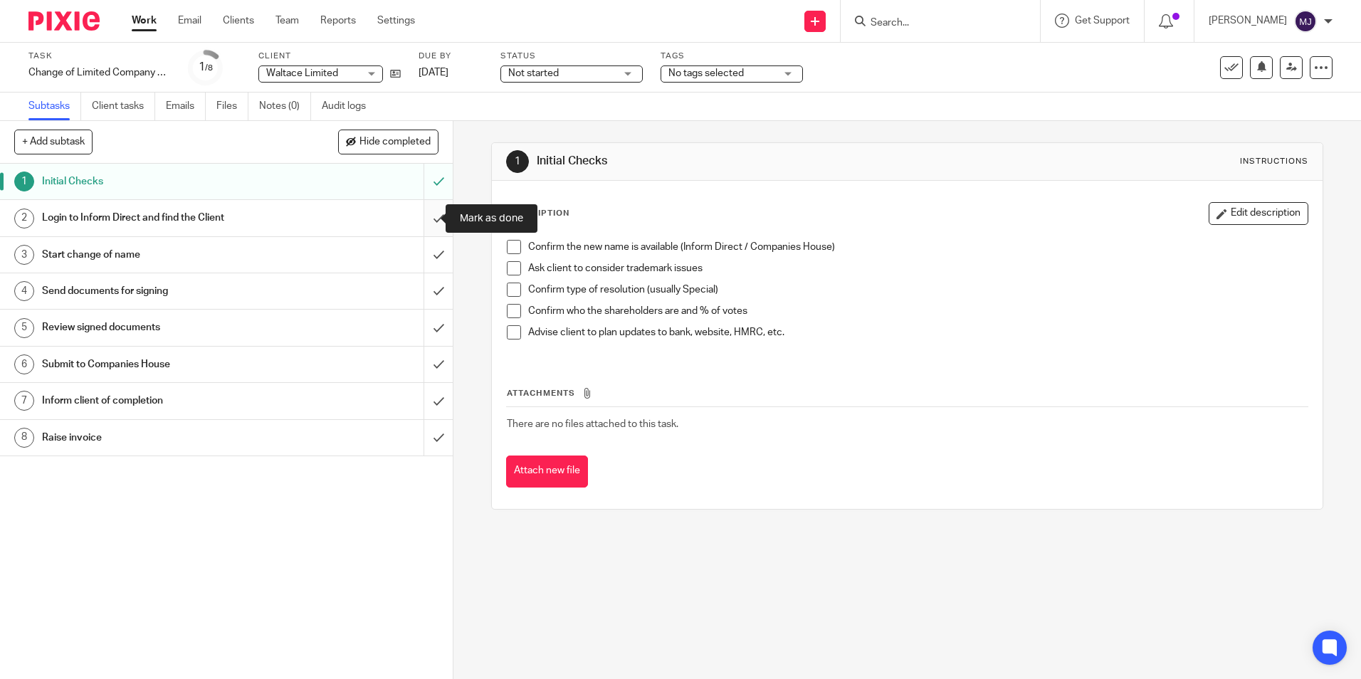
click at [419, 216] on input "submit" at bounding box center [226, 218] width 453 height 36
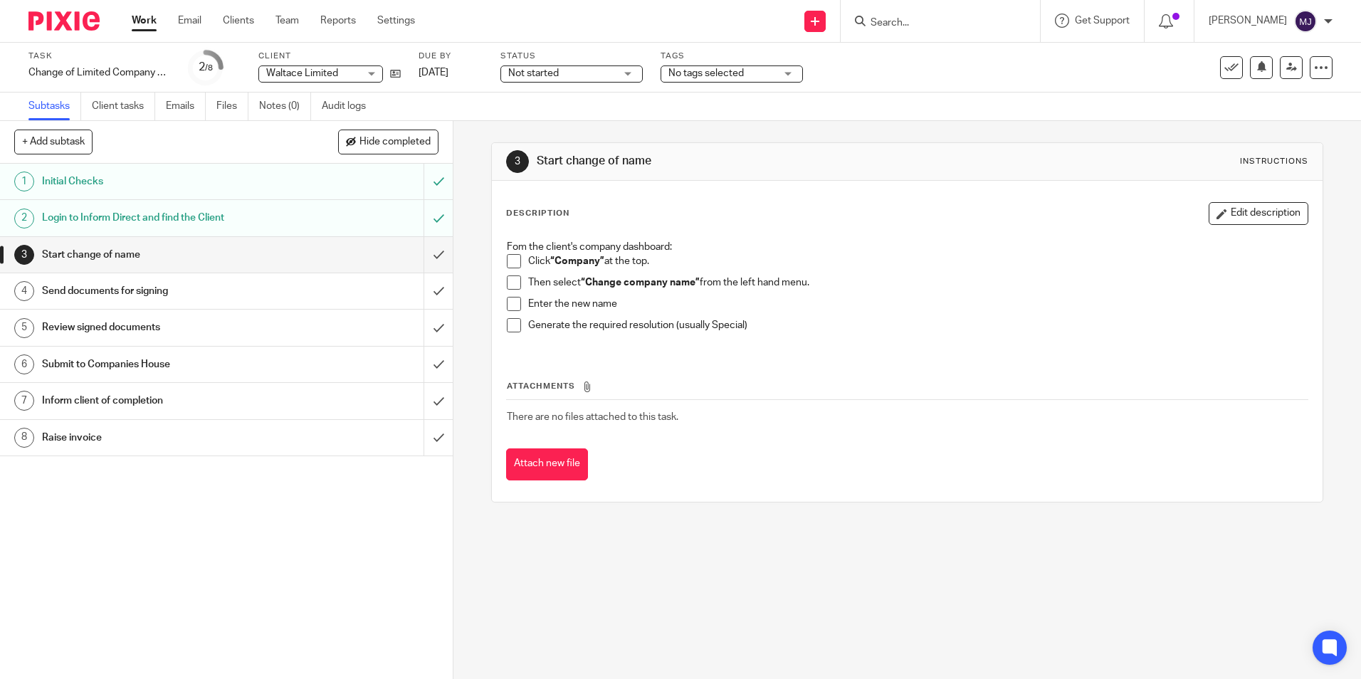
click at [183, 261] on h1 "Start change of name" at bounding box center [164, 254] width 245 height 21
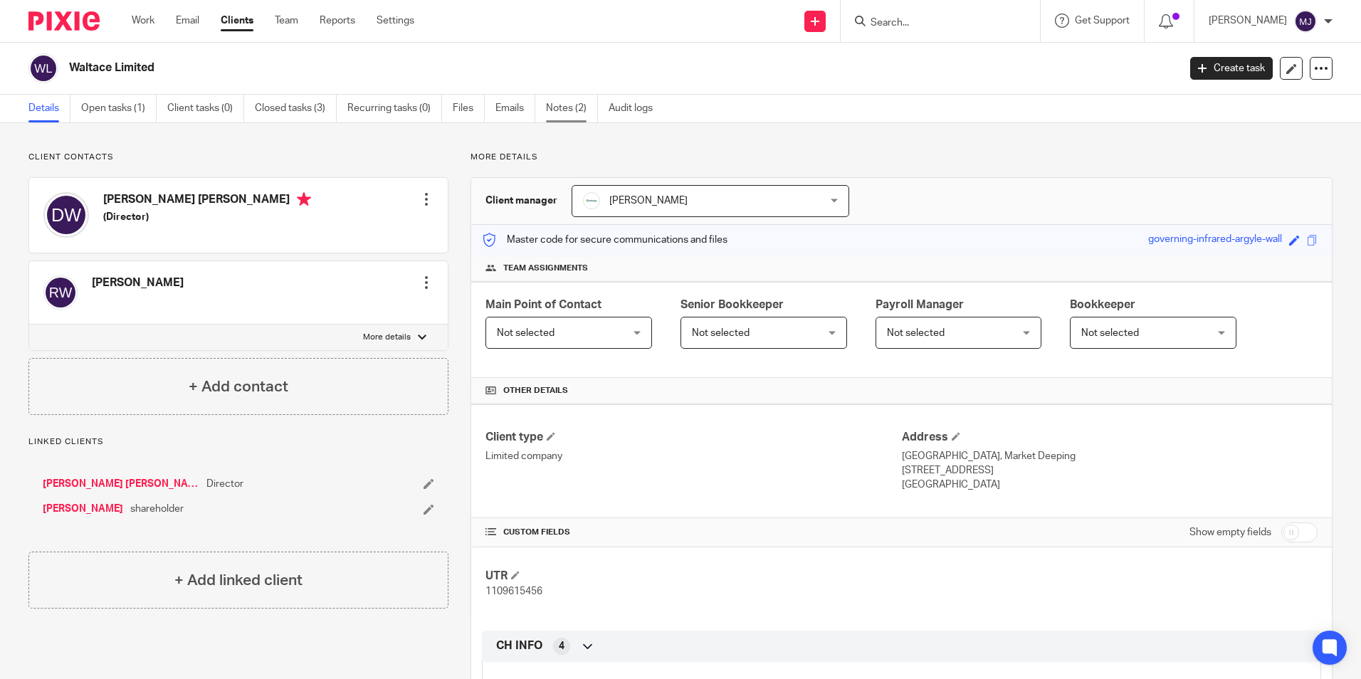
click at [572, 106] on link "Notes (2)" at bounding box center [572, 109] width 52 height 28
